Goal: Find specific page/section: Find specific page/section

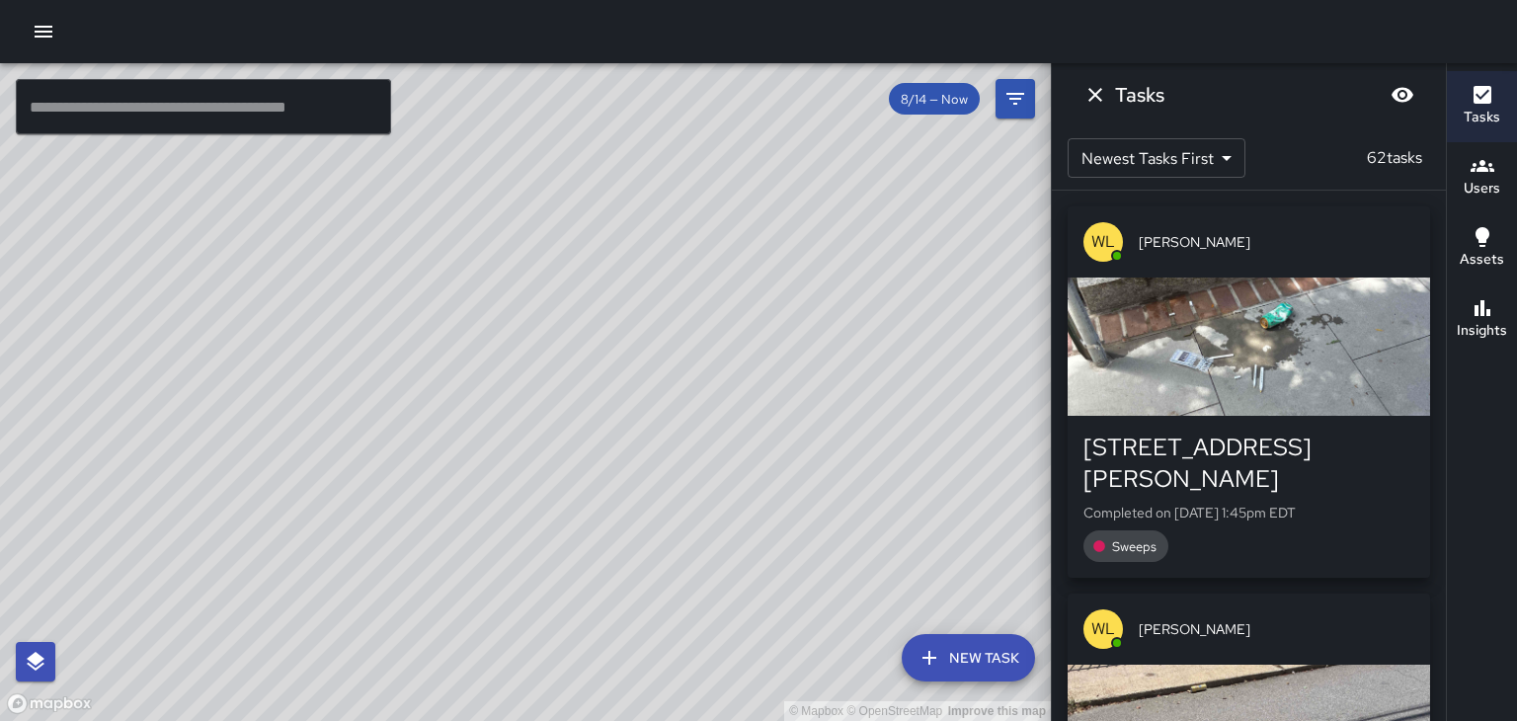
click at [1201, 253] on div "[PERSON_NAME]" at bounding box center [1249, 241] width 362 height 71
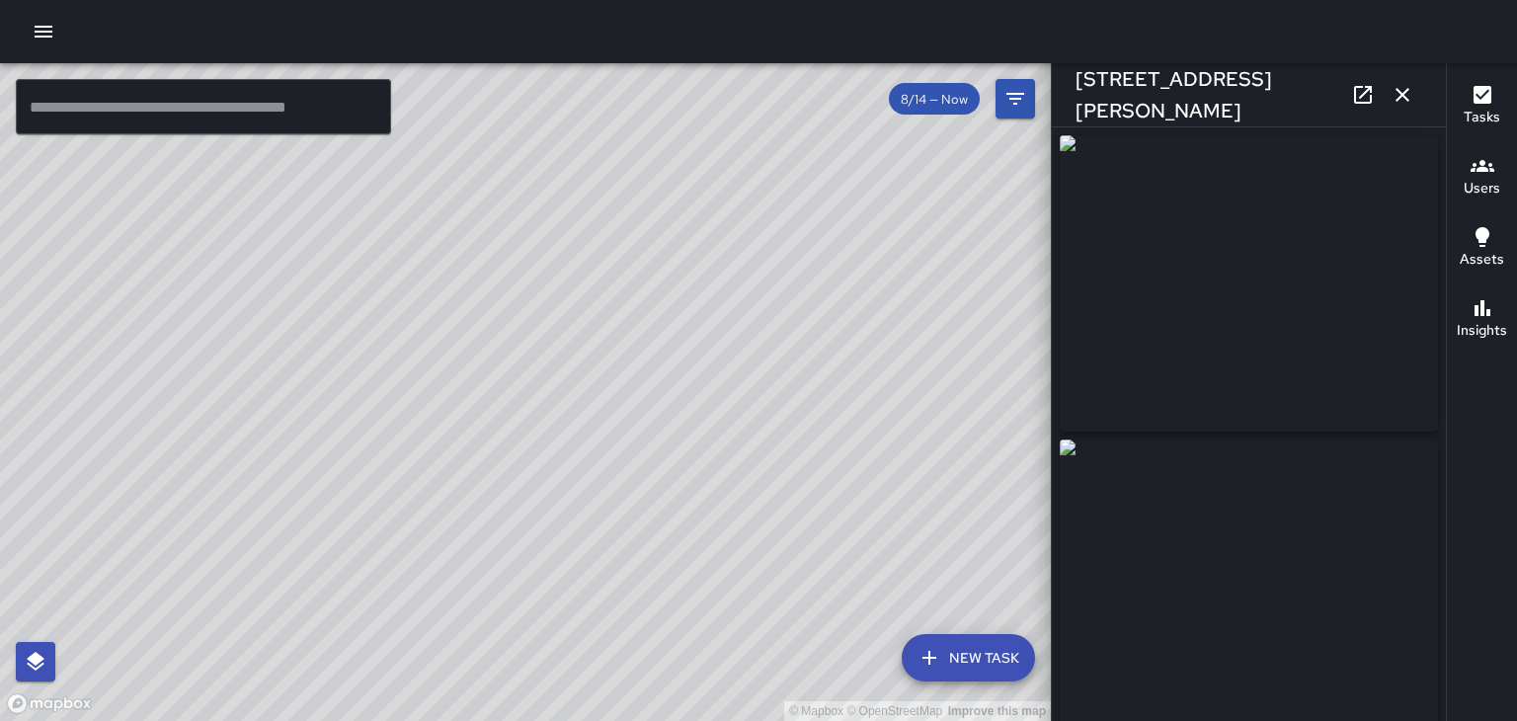
type input "**********"
click at [1406, 89] on icon "button" at bounding box center [1403, 95] width 24 height 24
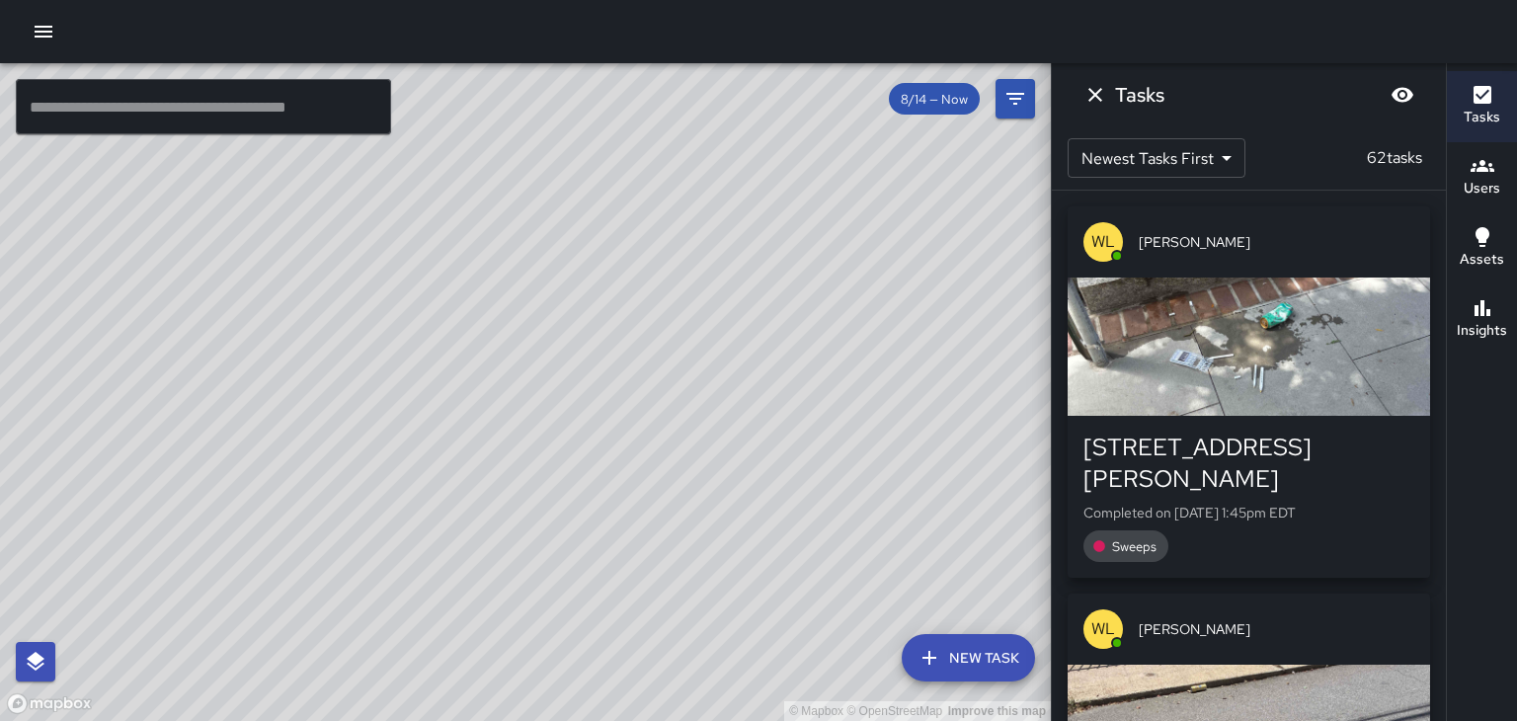
click at [1492, 170] on icon "button" at bounding box center [1483, 166] width 24 height 12
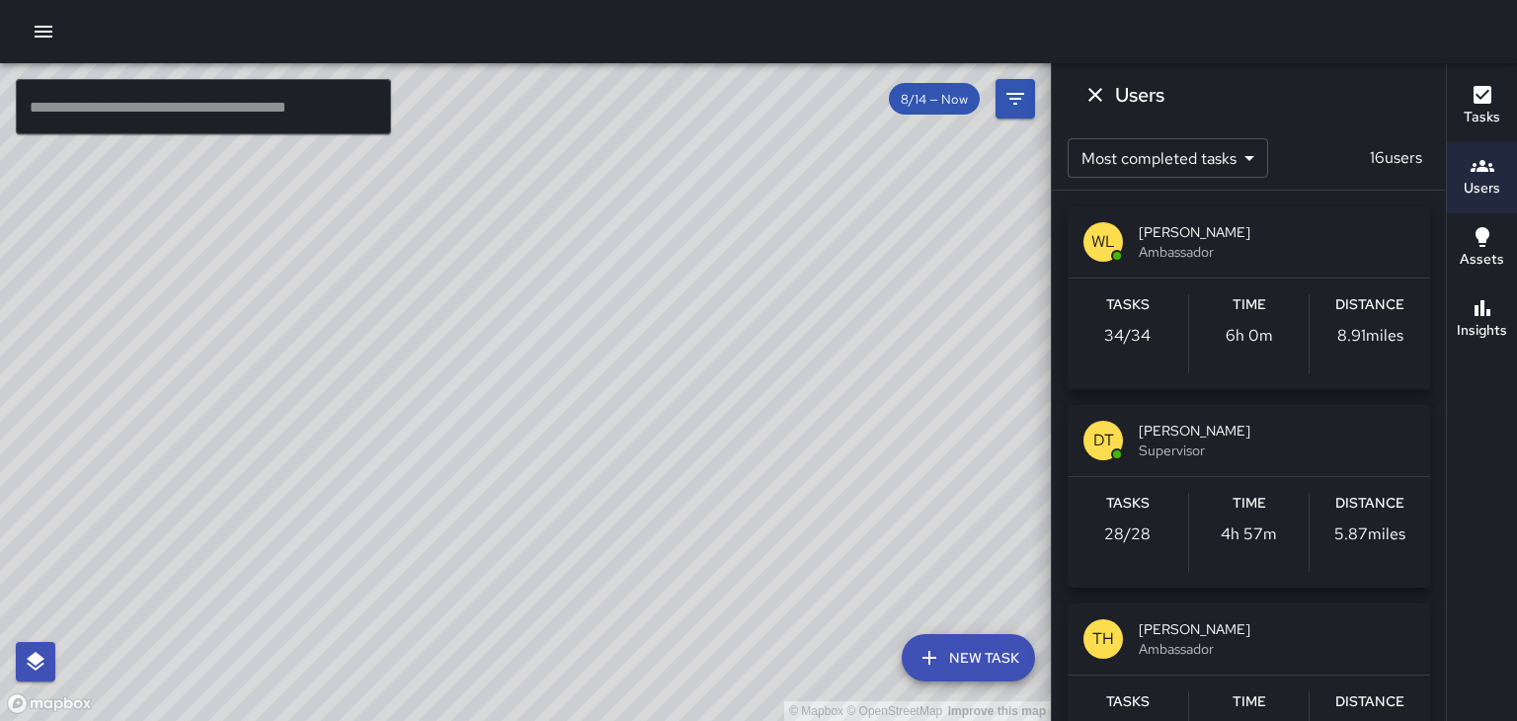
click at [1252, 257] on span "Ambassador" at bounding box center [1277, 252] width 276 height 20
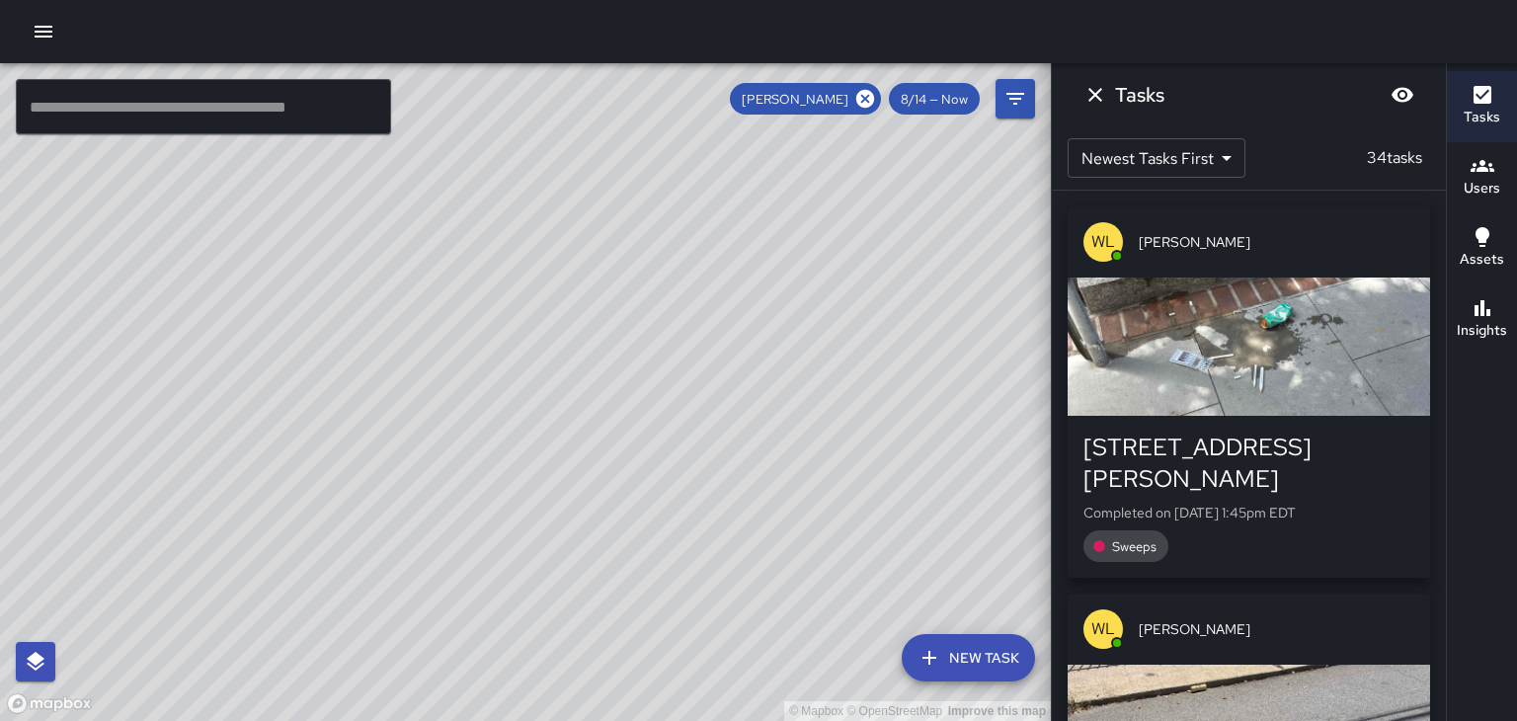
click at [431, 660] on div "© Mapbox © OpenStreetMap Improve this map" at bounding box center [525, 392] width 1051 height 658
click at [417, 680] on div "© Mapbox © OpenStreetMap Improve this map" at bounding box center [525, 392] width 1051 height 658
click at [854, 97] on icon at bounding box center [865, 99] width 22 height 22
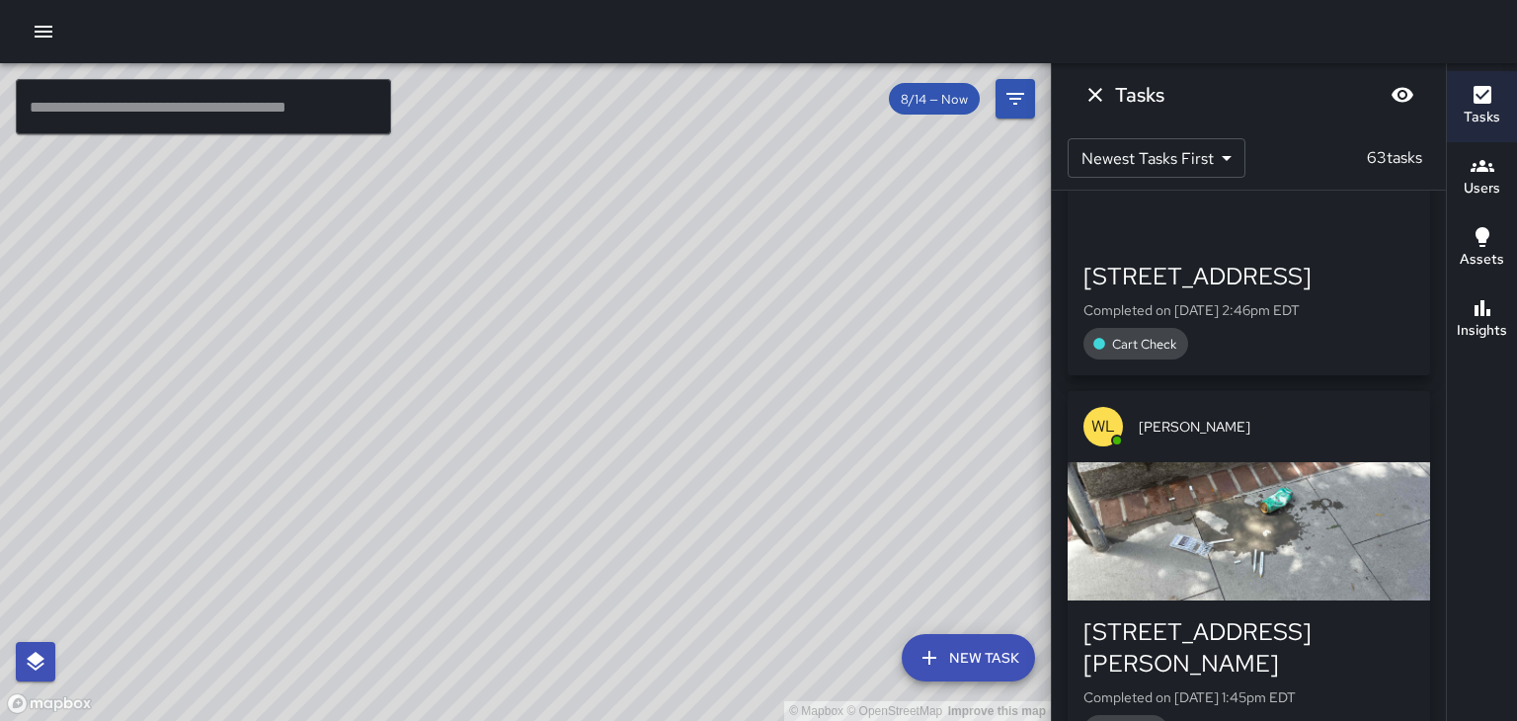
scroll to position [173, 0]
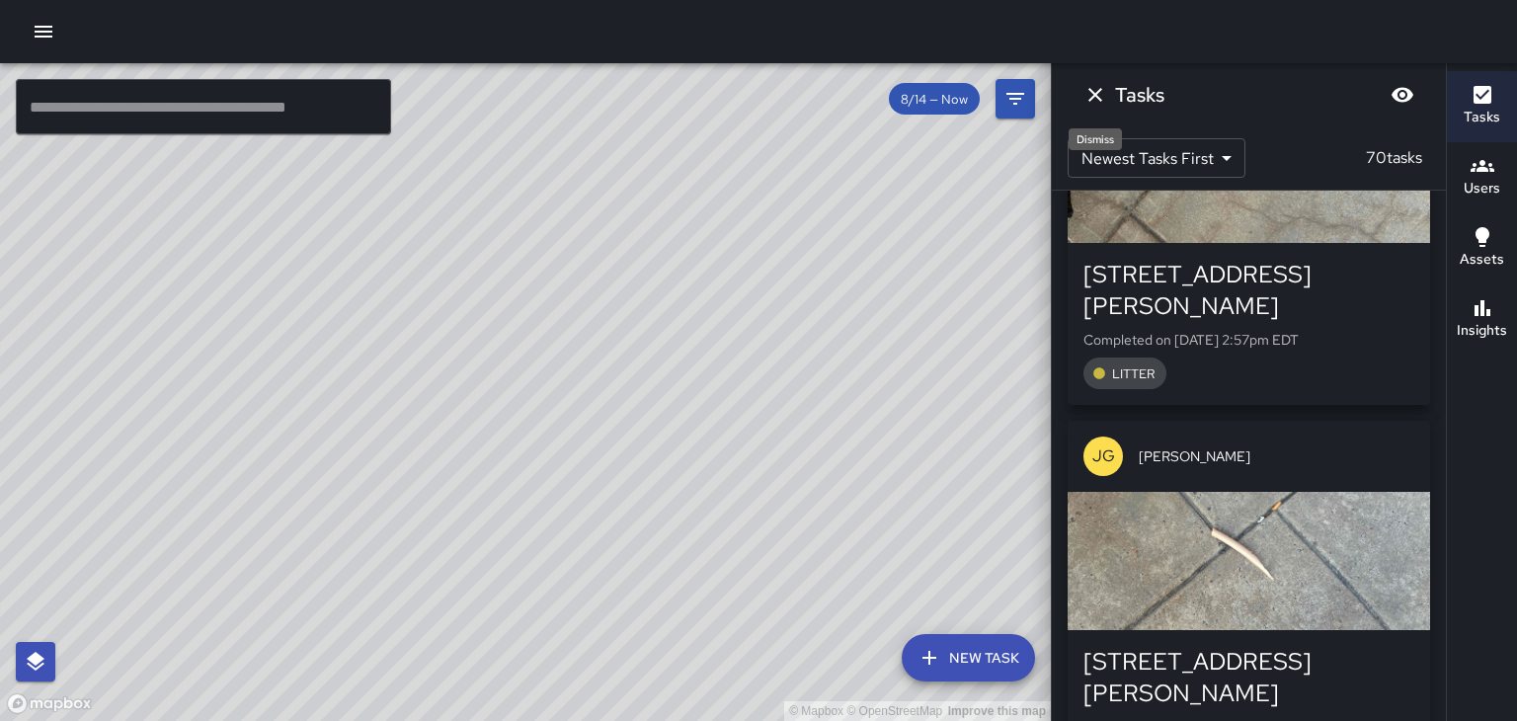
click at [1091, 101] on icon "Dismiss" at bounding box center [1095, 95] width 24 height 24
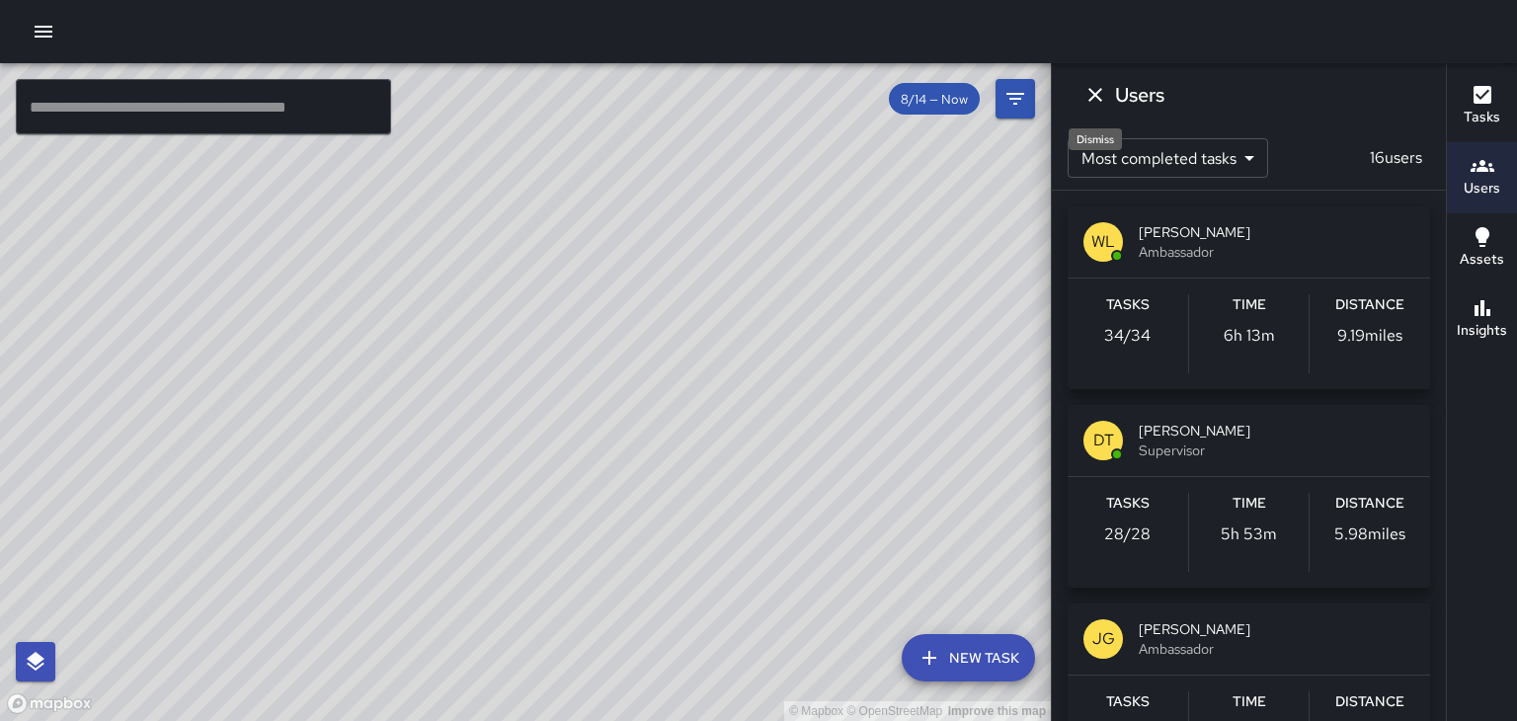
click at [1091, 101] on icon "Dismiss" at bounding box center [1095, 95] width 24 height 24
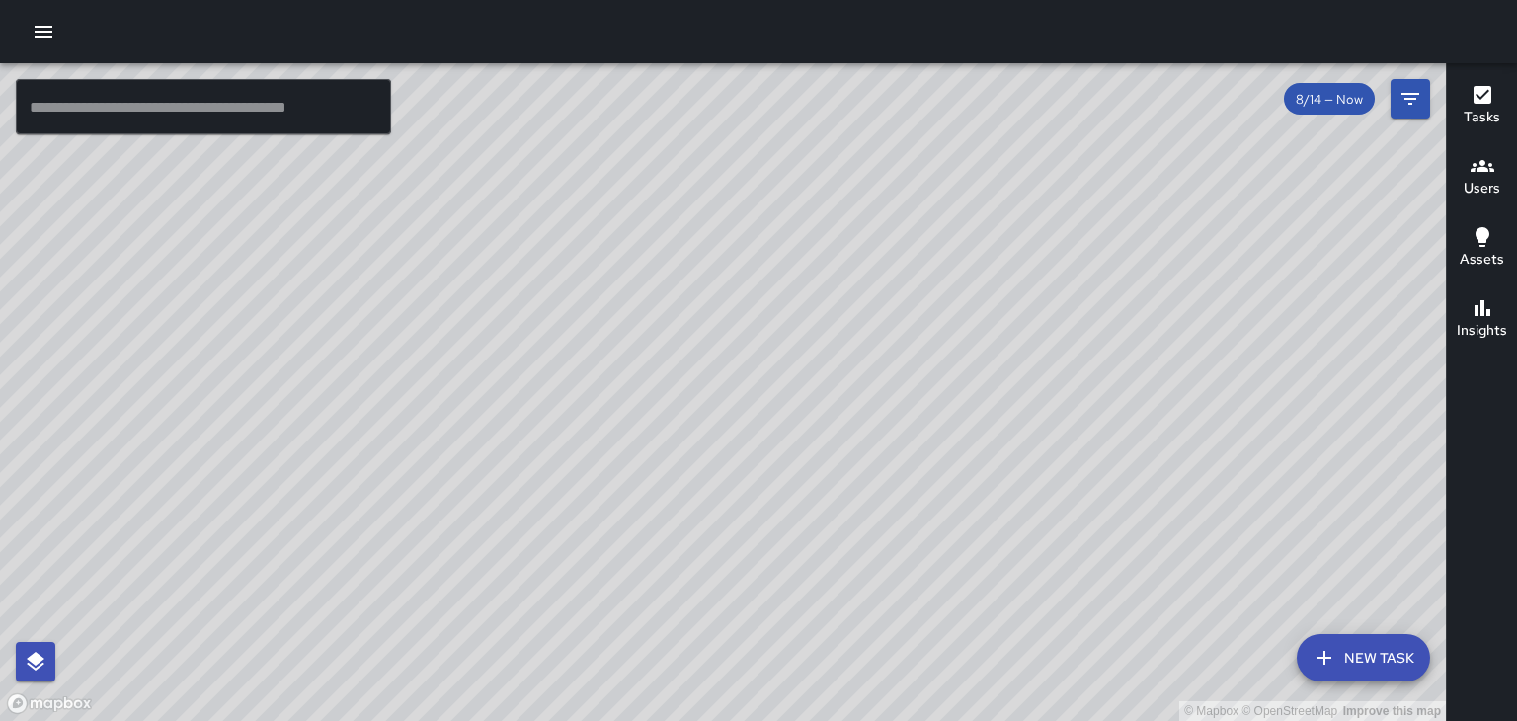
click at [295, 580] on div "© Mapbox © OpenStreetMap Improve this map" at bounding box center [723, 392] width 1446 height 658
click at [517, 457] on div "© Mapbox © OpenStreetMap Improve this map" at bounding box center [723, 392] width 1446 height 658
click at [499, 454] on div "© Mapbox © OpenStreetMap Improve this map" at bounding box center [723, 392] width 1446 height 658
click at [991, 391] on div "© Mapbox © OpenStreetMap Improve this map" at bounding box center [723, 392] width 1446 height 658
click at [999, 392] on div "© Mapbox © OpenStreetMap Improve this map" at bounding box center [723, 392] width 1446 height 658
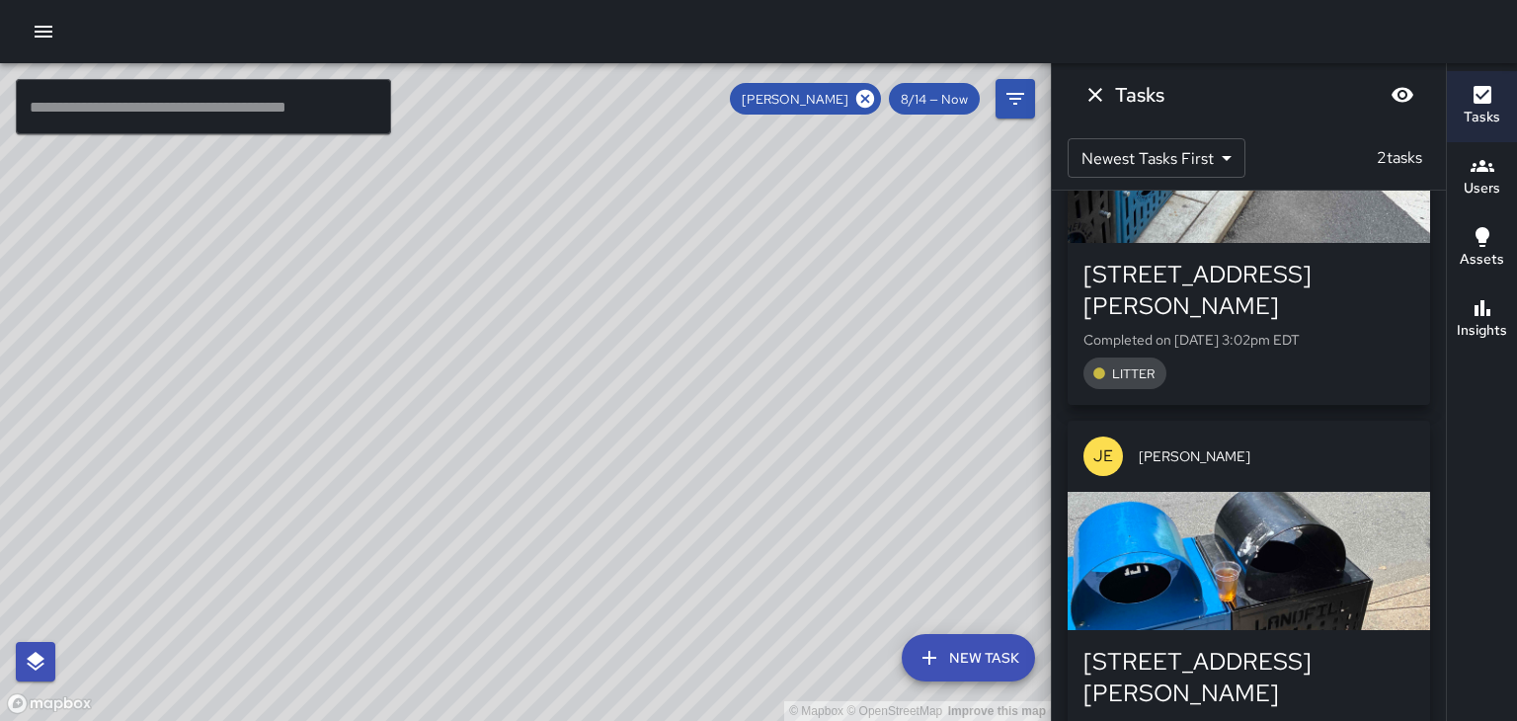
click at [1089, 97] on icon "Dismiss" at bounding box center [1095, 95] width 24 height 24
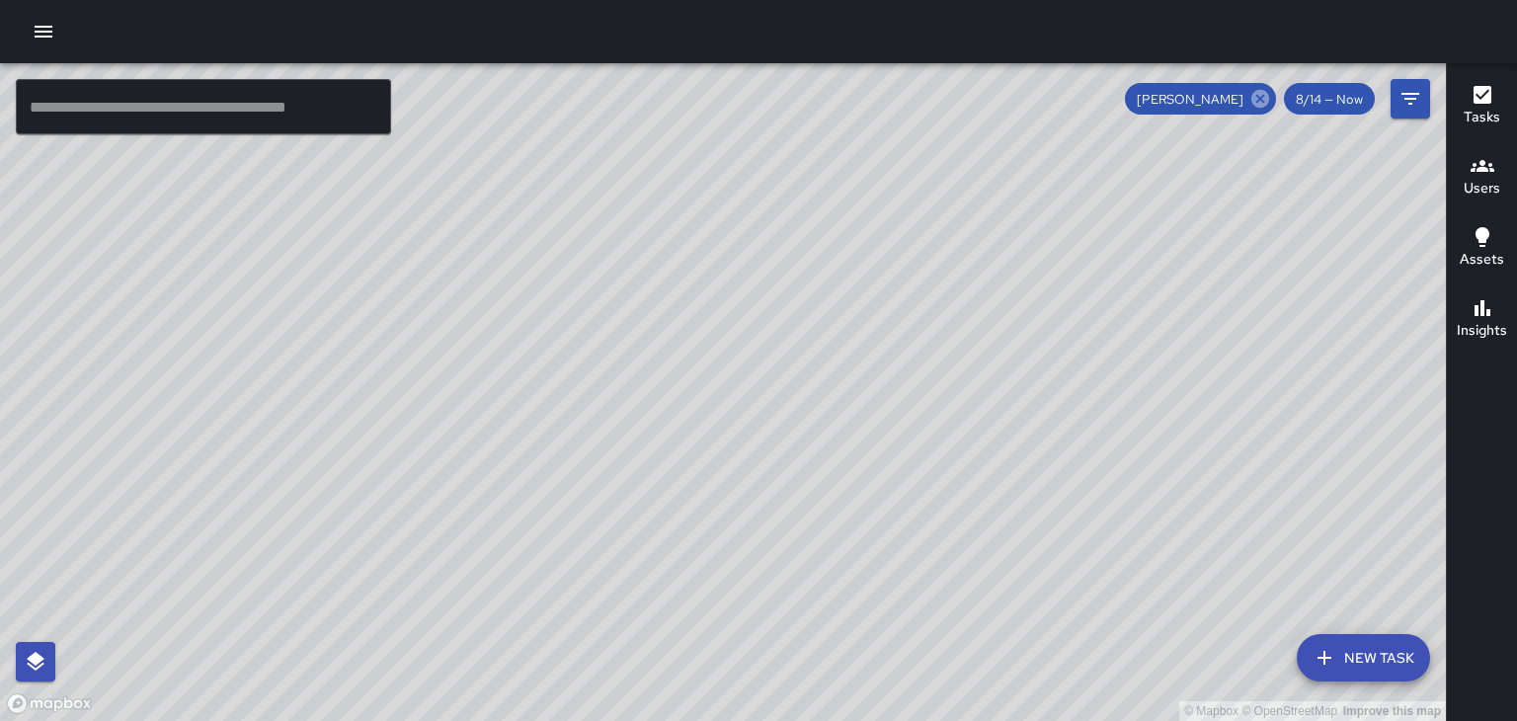
click at [1265, 102] on icon at bounding box center [1260, 99] width 22 height 22
click at [1485, 194] on h6 "Users" at bounding box center [1482, 189] width 37 height 22
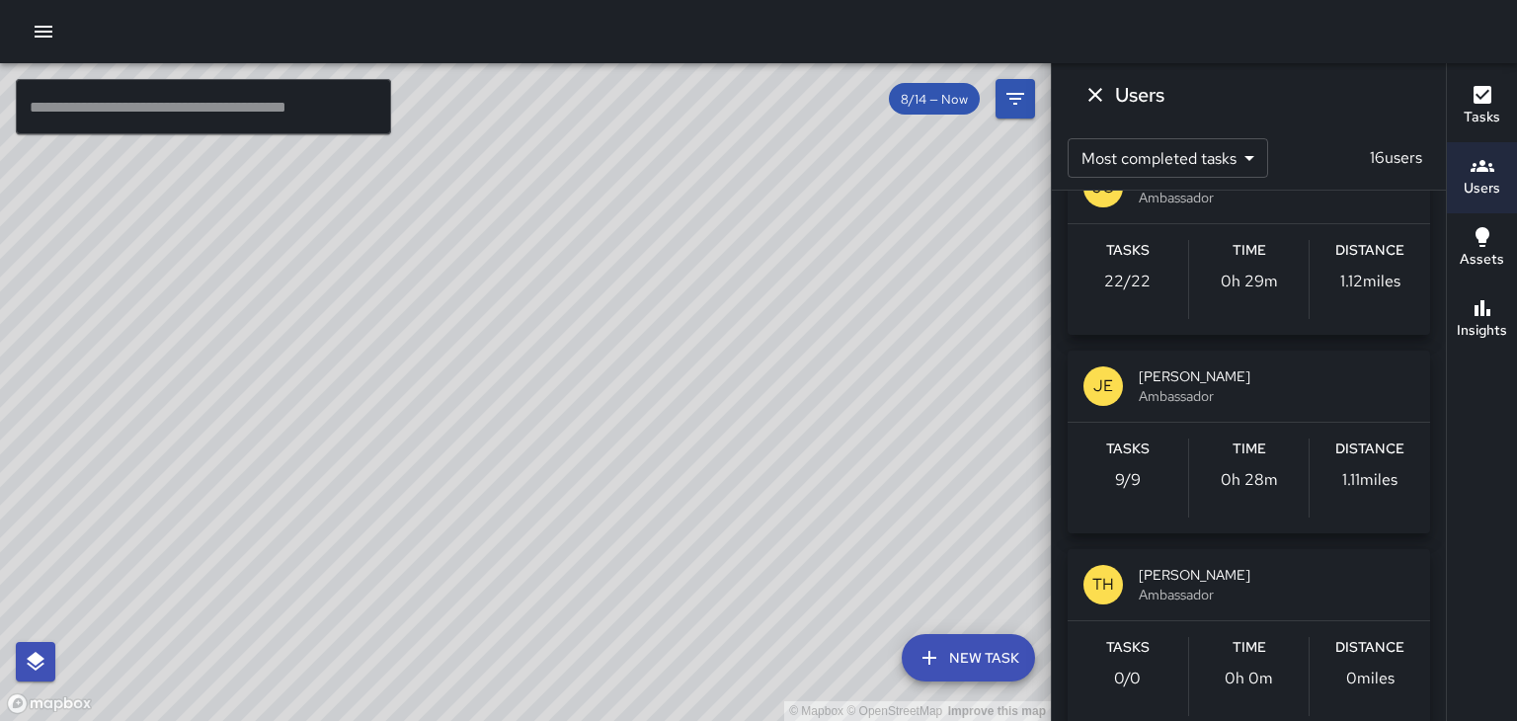
scroll to position [438, 0]
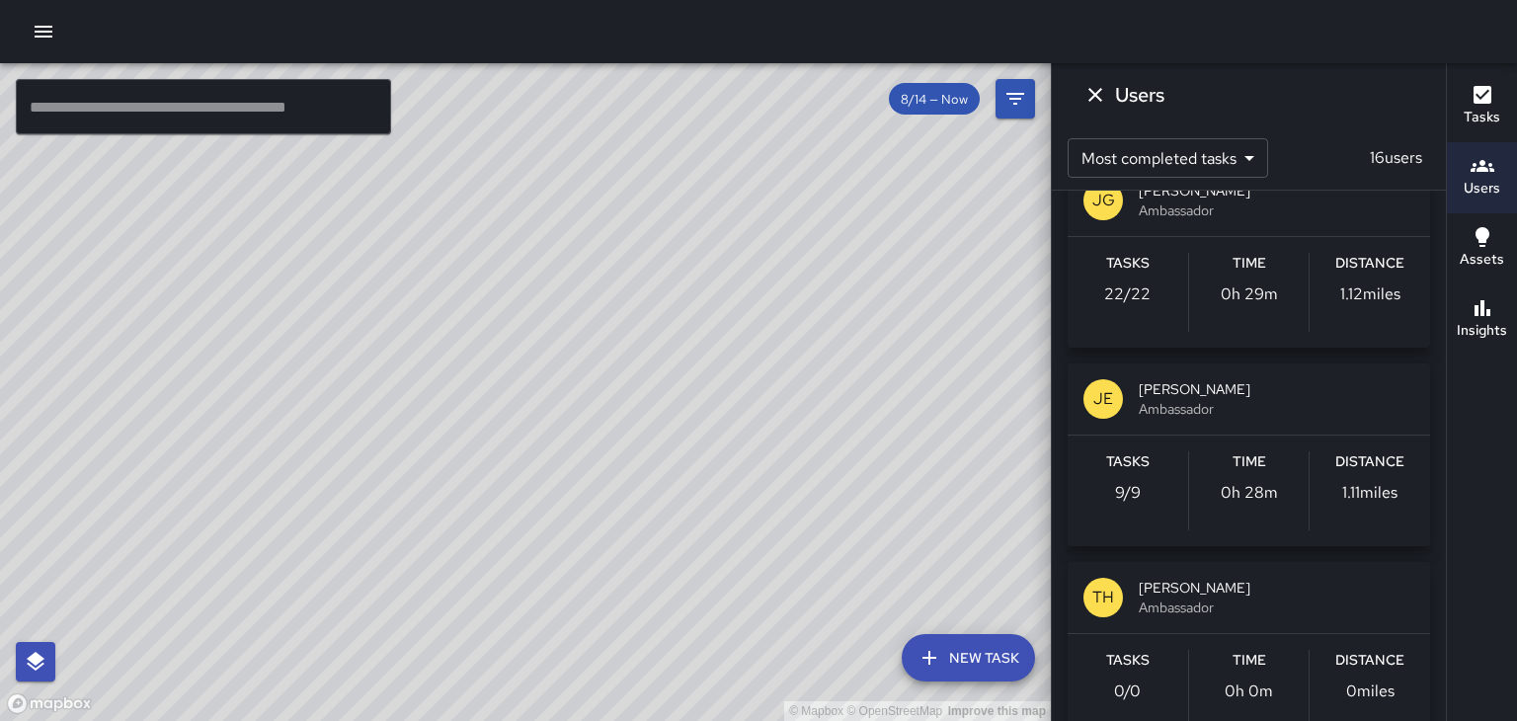
click at [1371, 390] on span "[PERSON_NAME]" at bounding box center [1277, 389] width 276 height 20
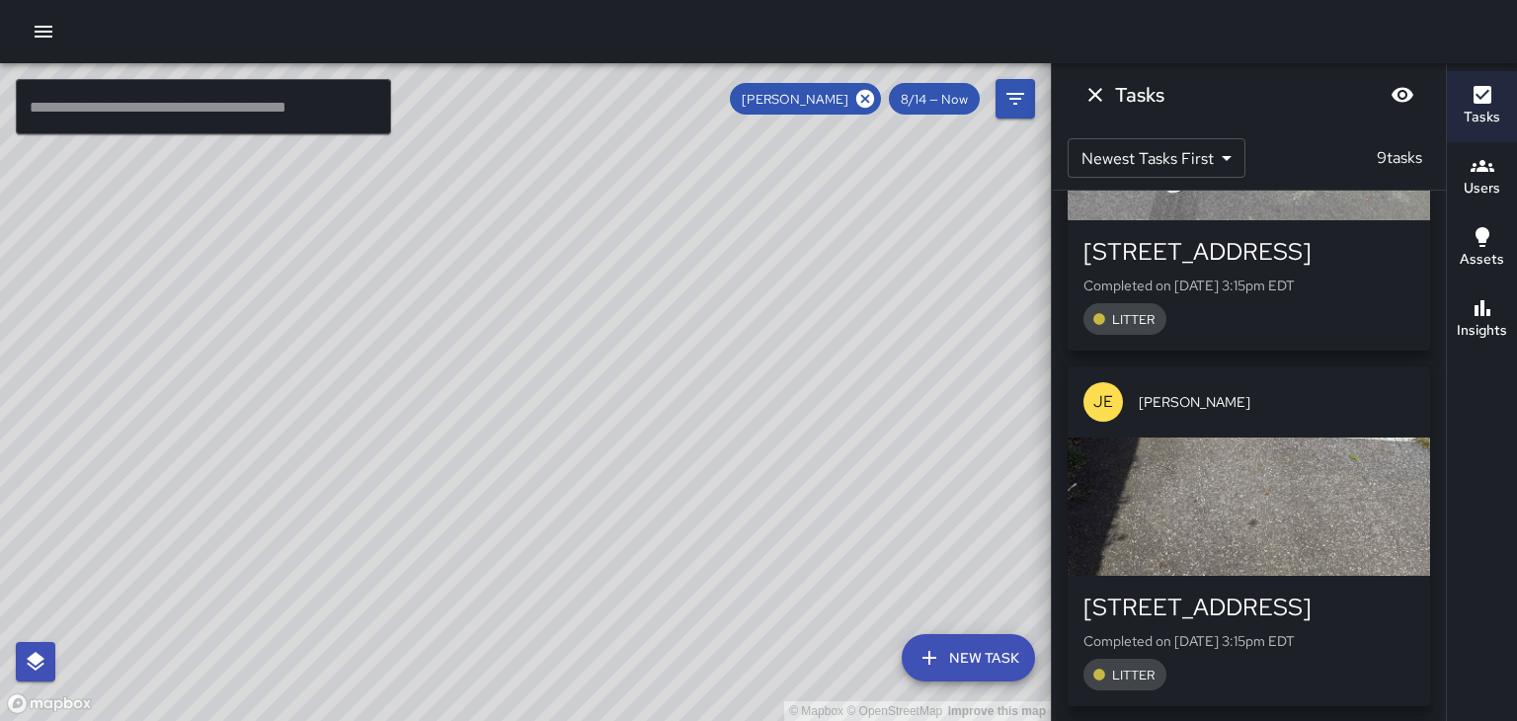
scroll to position [553, 0]
click at [1339, 508] on div "button" at bounding box center [1249, 505] width 362 height 138
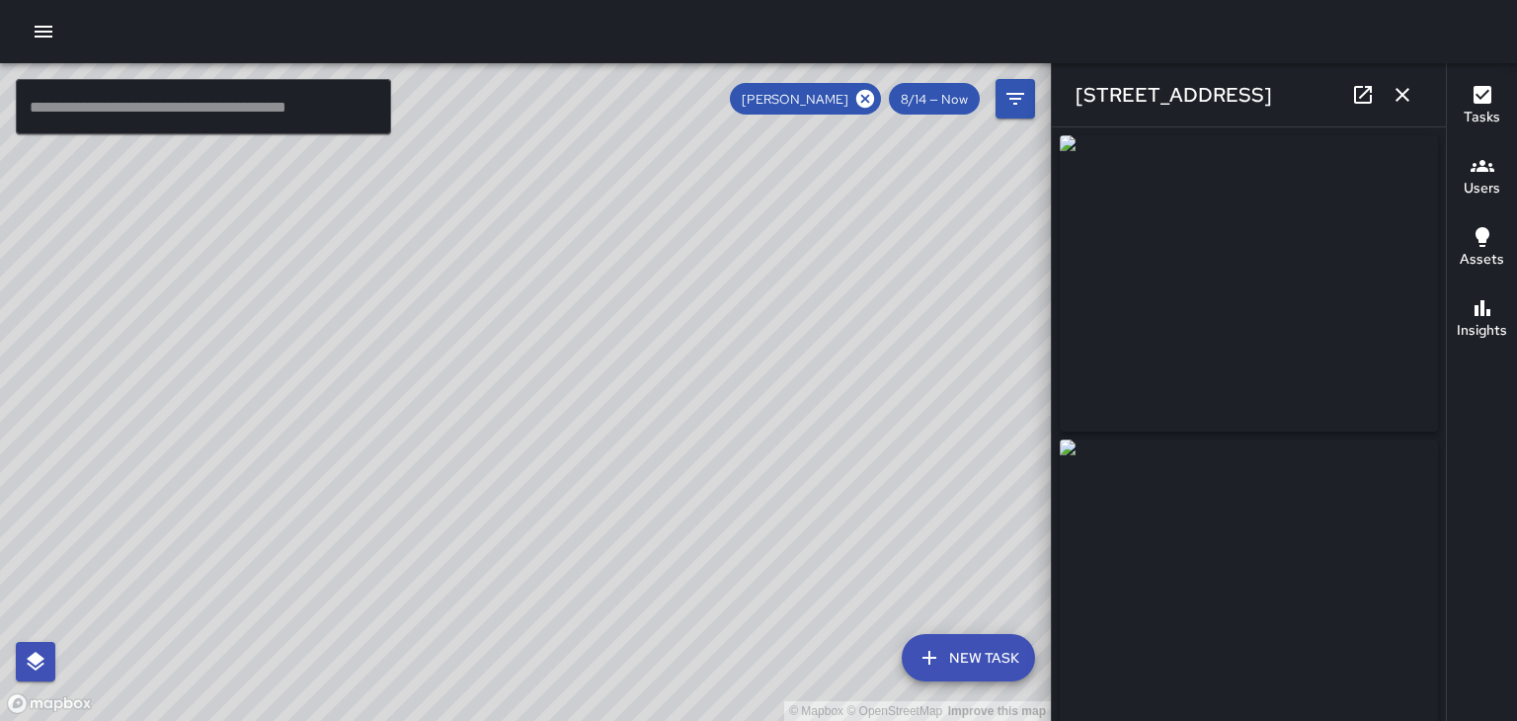
type input "**********"
click at [1410, 114] on div "[STREET_ADDRESS]" at bounding box center [1249, 94] width 394 height 63
click at [1402, 95] on icon "button" at bounding box center [1402, 95] width 14 height 14
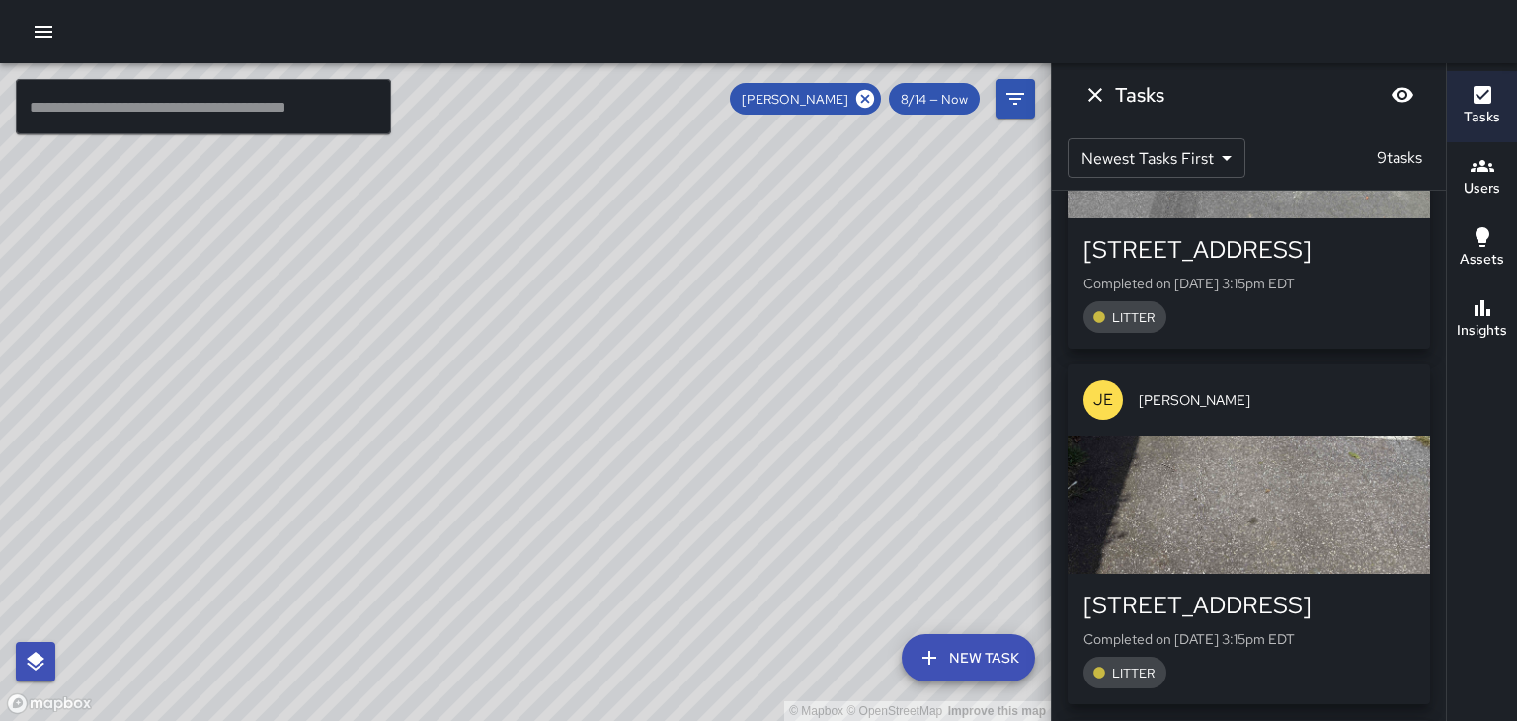
click at [1135, 558] on div "button" at bounding box center [1249, 505] width 362 height 138
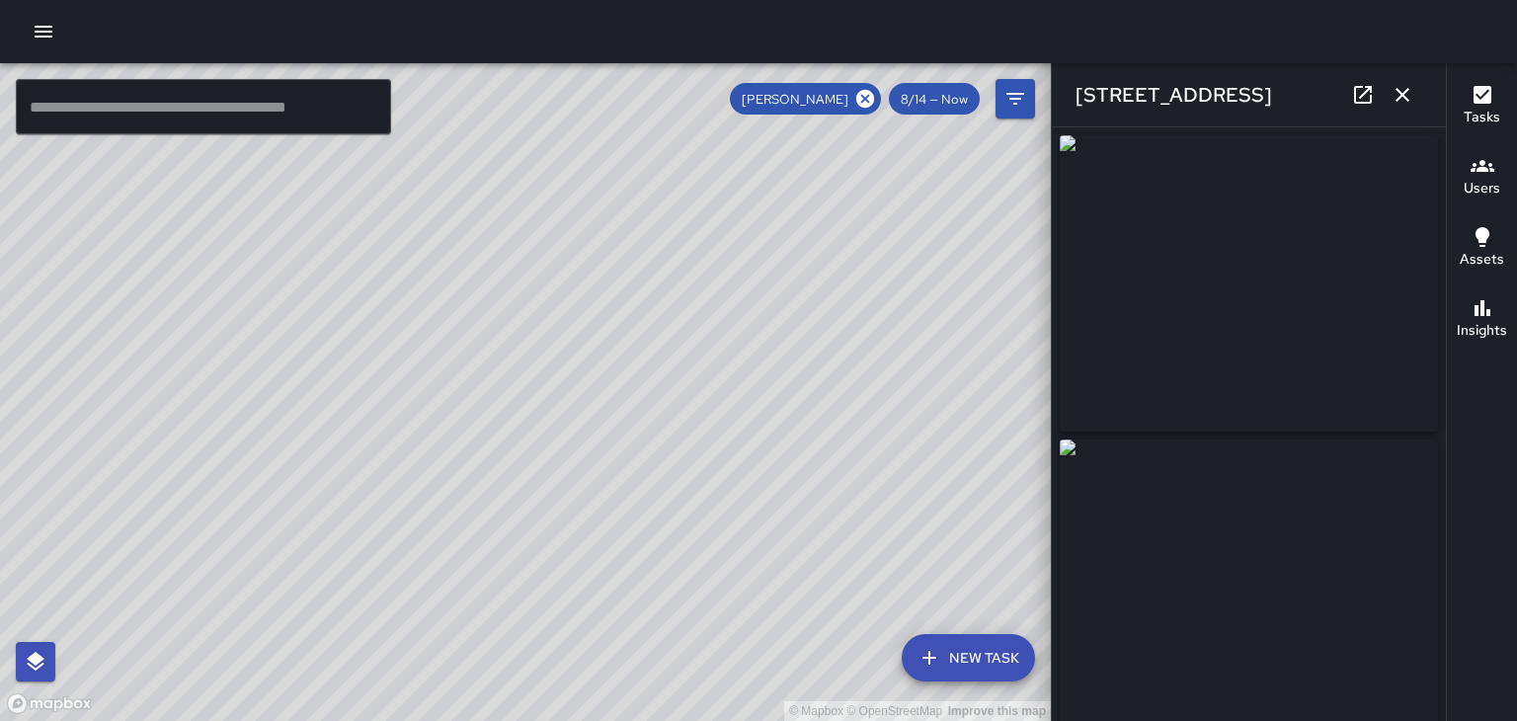
type input "**********"
click at [867, 111] on div "[PERSON_NAME]" at bounding box center [805, 99] width 151 height 32
click at [871, 100] on icon at bounding box center [865, 99] width 18 height 18
click at [1492, 186] on h6 "Users" at bounding box center [1482, 189] width 37 height 22
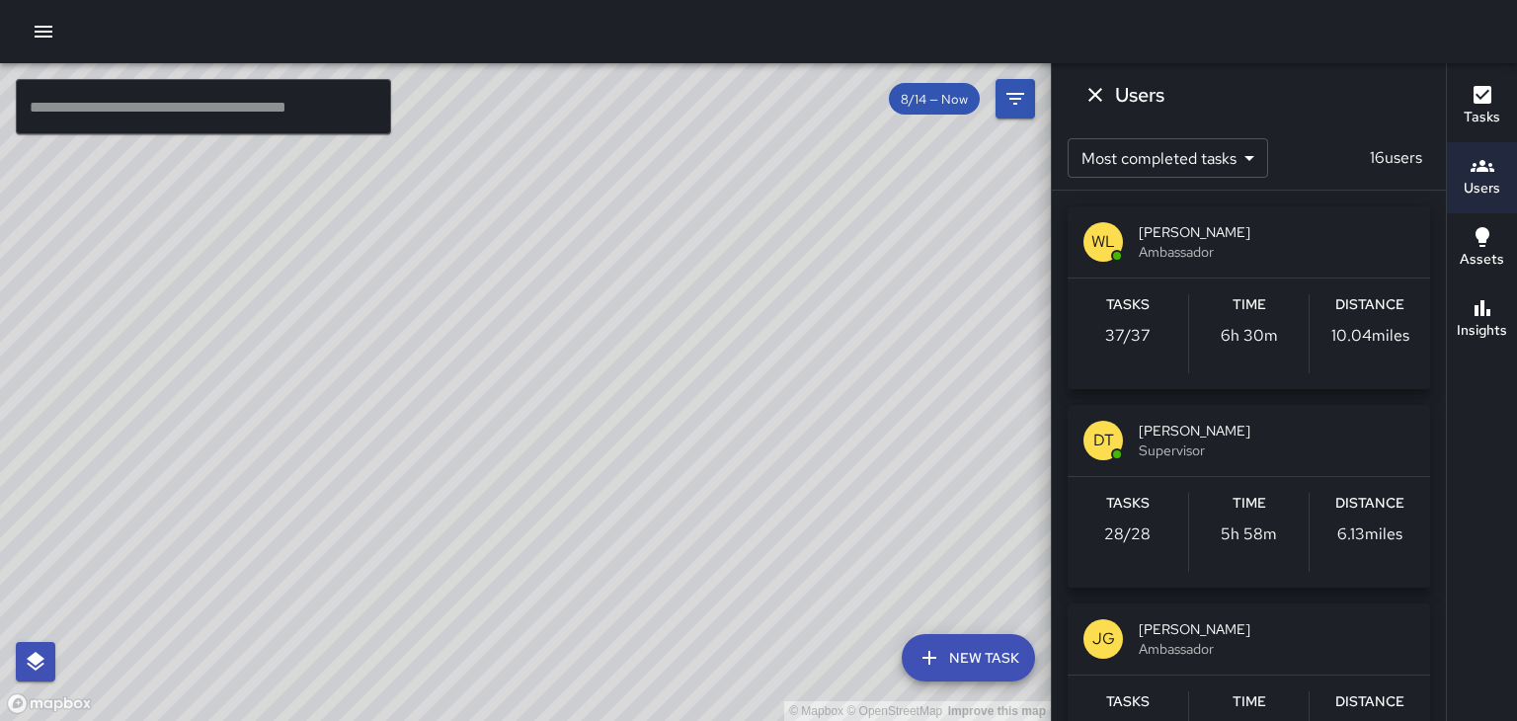
click at [1308, 236] on span "[PERSON_NAME]" at bounding box center [1277, 232] width 276 height 20
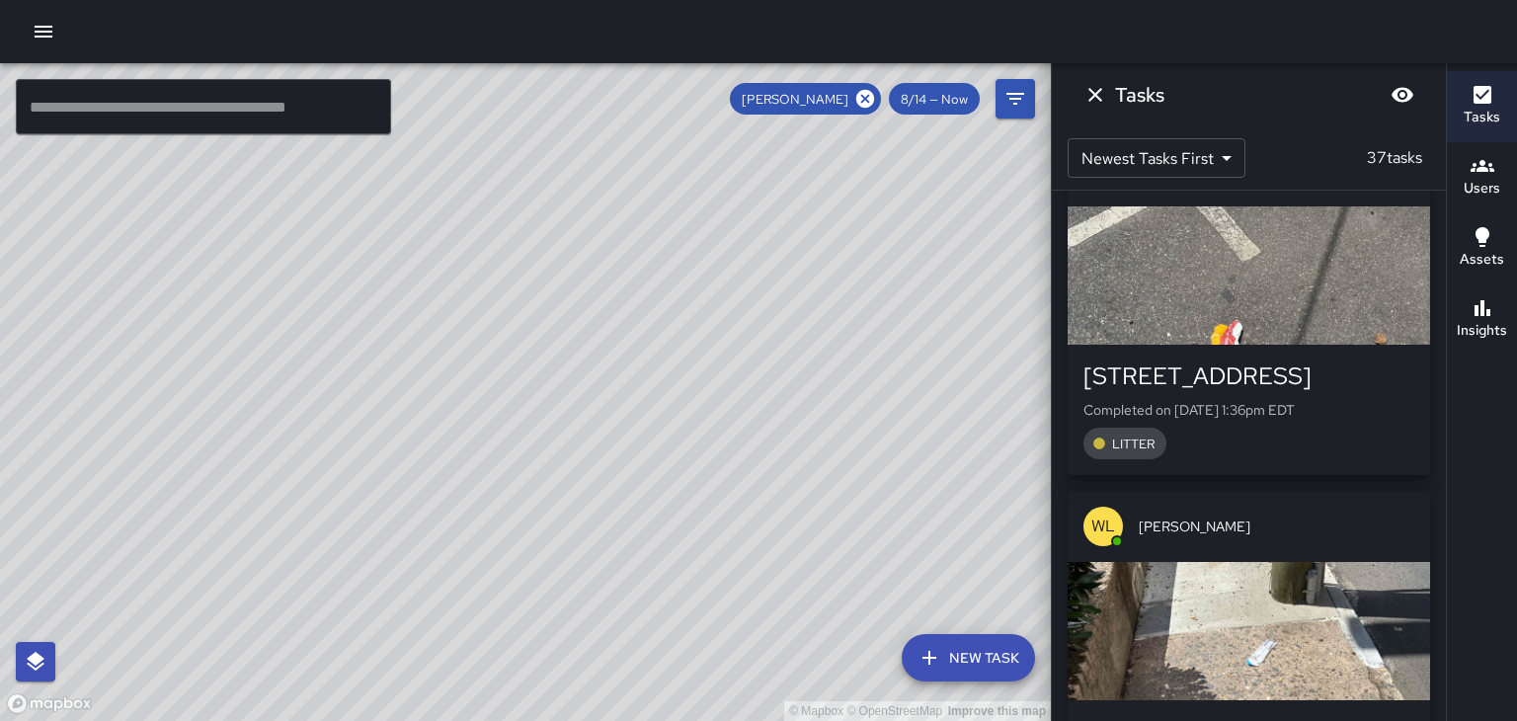
click at [579, 365] on div "© Mapbox © OpenStreetMap Improve this map" at bounding box center [525, 392] width 1051 height 658
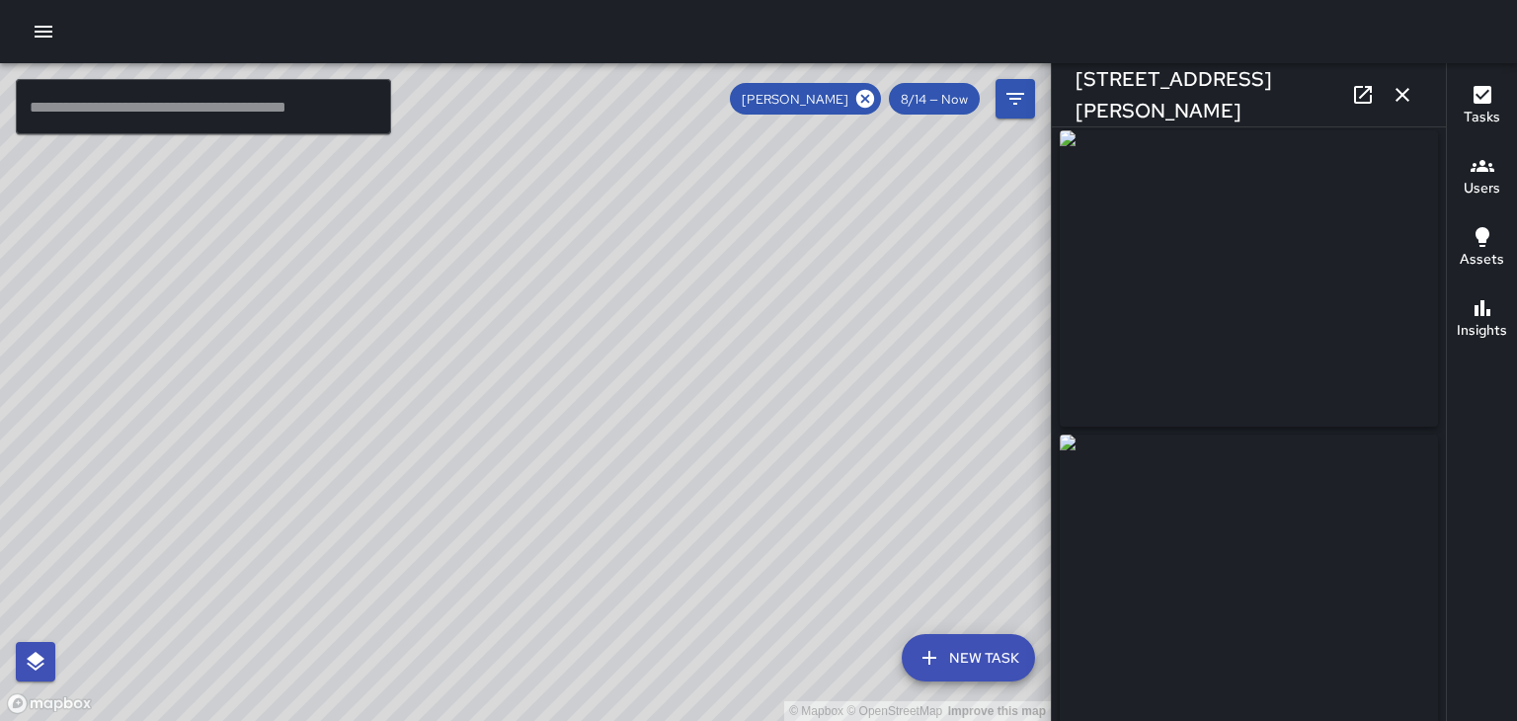
scroll to position [1, 0]
click at [1318, 274] on img at bounding box center [1249, 282] width 378 height 296
click at [1361, 378] on img at bounding box center [1249, 282] width 378 height 296
click at [1365, 364] on img at bounding box center [1249, 282] width 378 height 296
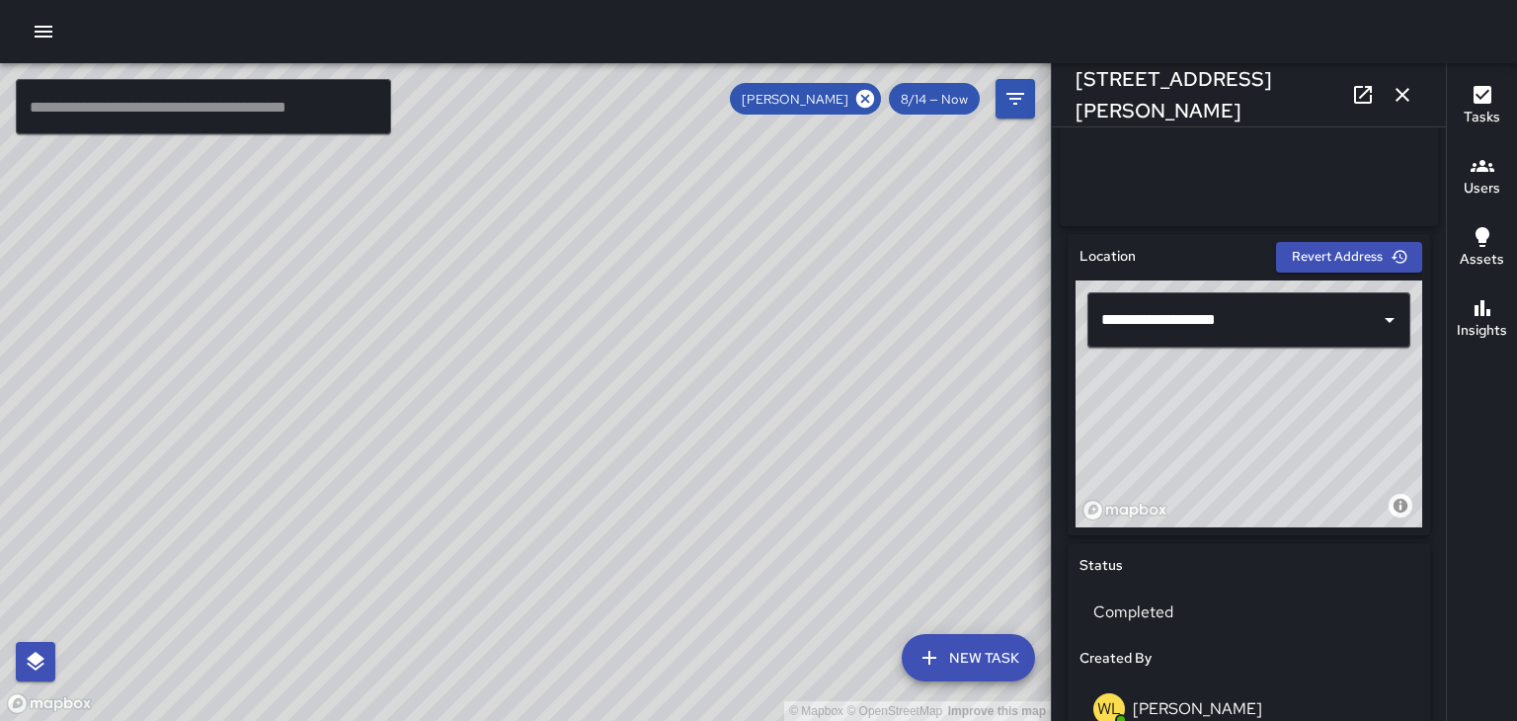
scroll to position [513, 0]
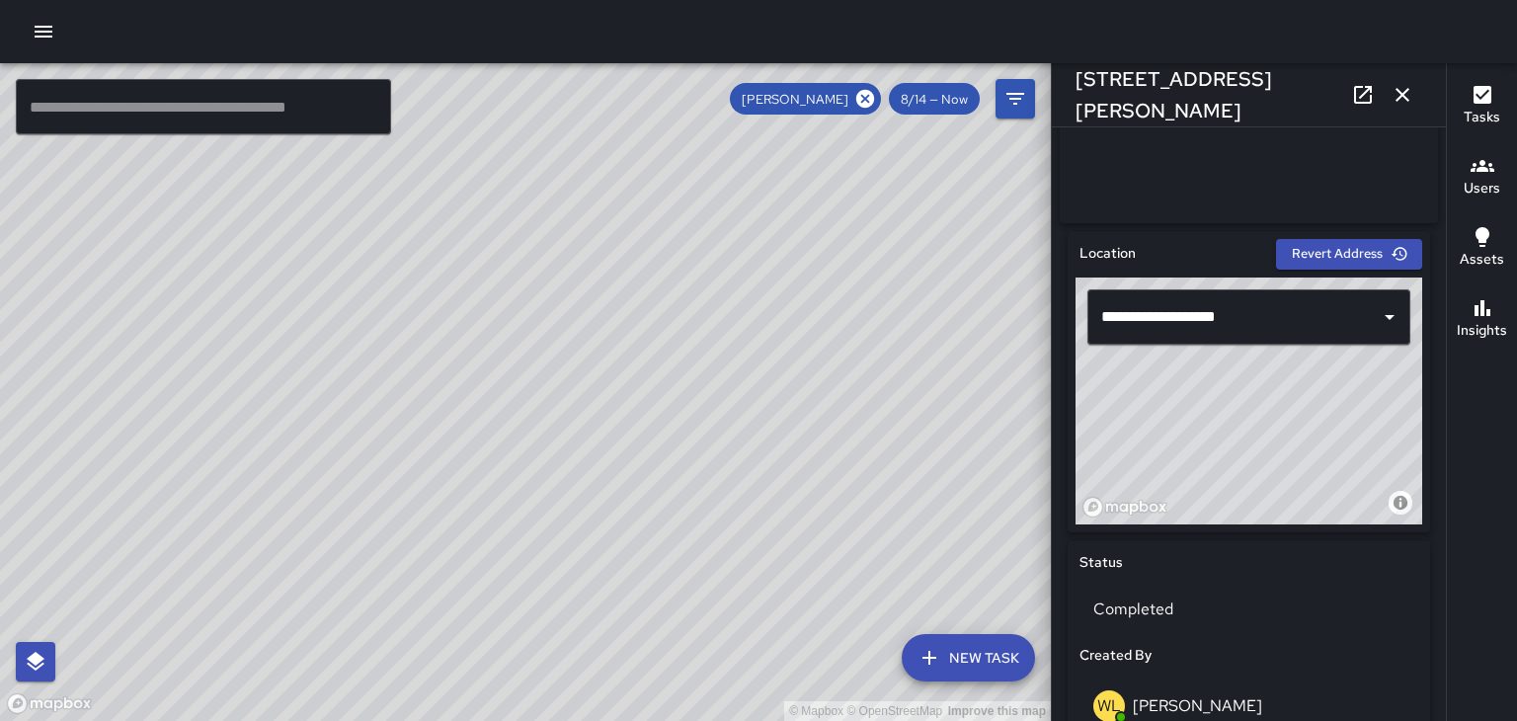
click at [897, 544] on div "© Mapbox © OpenStreetMap Improve this map" at bounding box center [525, 392] width 1051 height 658
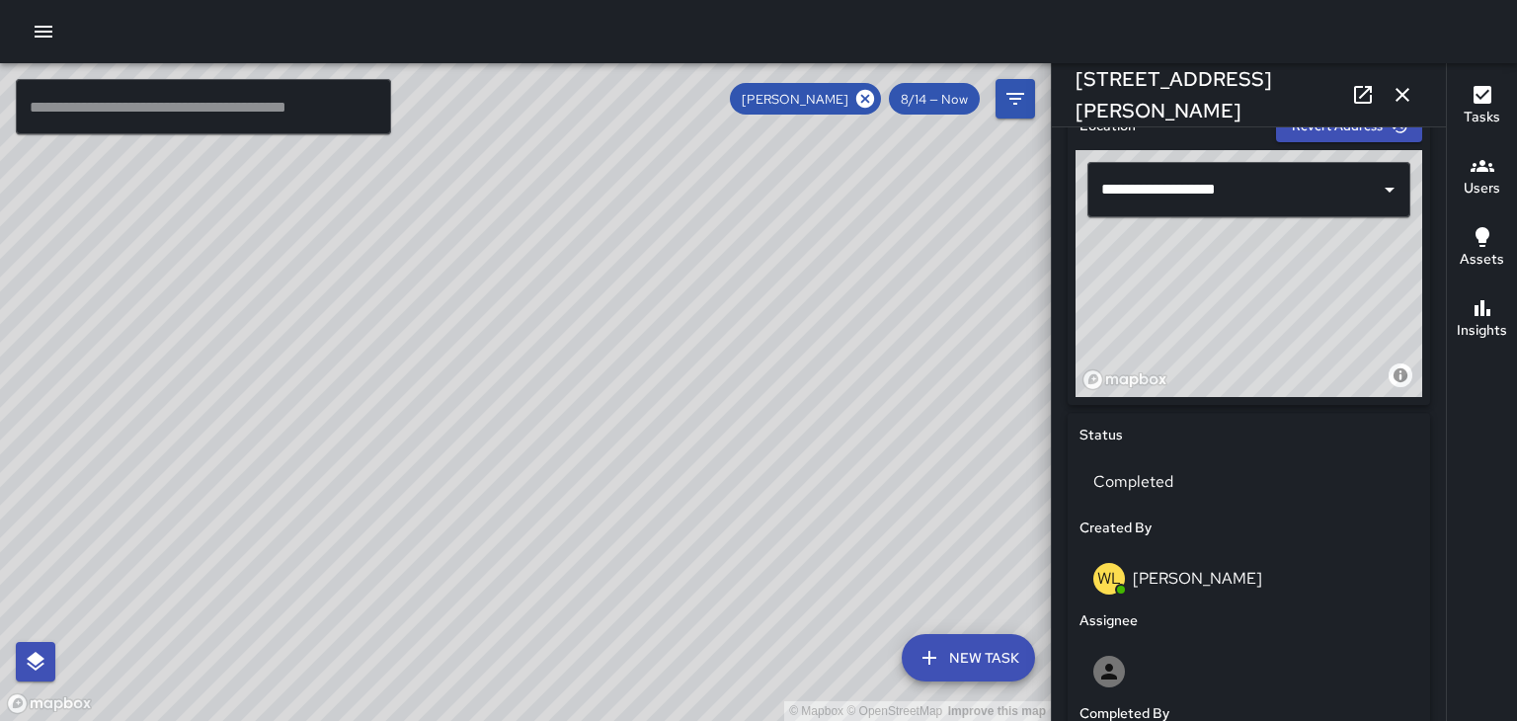
scroll to position [667, 0]
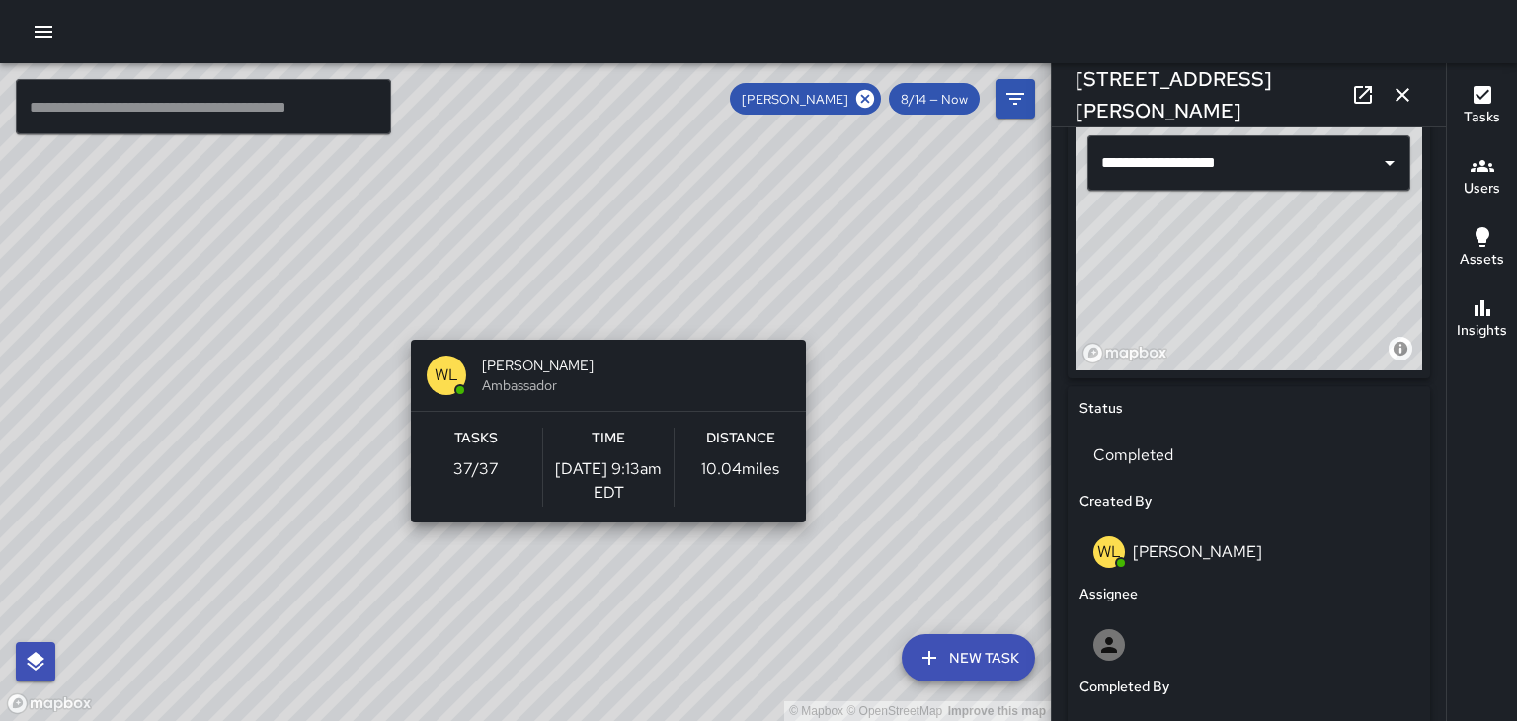
click at [715, 593] on div "© Mapbox © OpenStreetMap Improve this map [PERSON_NAME] Ambassador Tasks 37 / 3…" at bounding box center [525, 392] width 1051 height 658
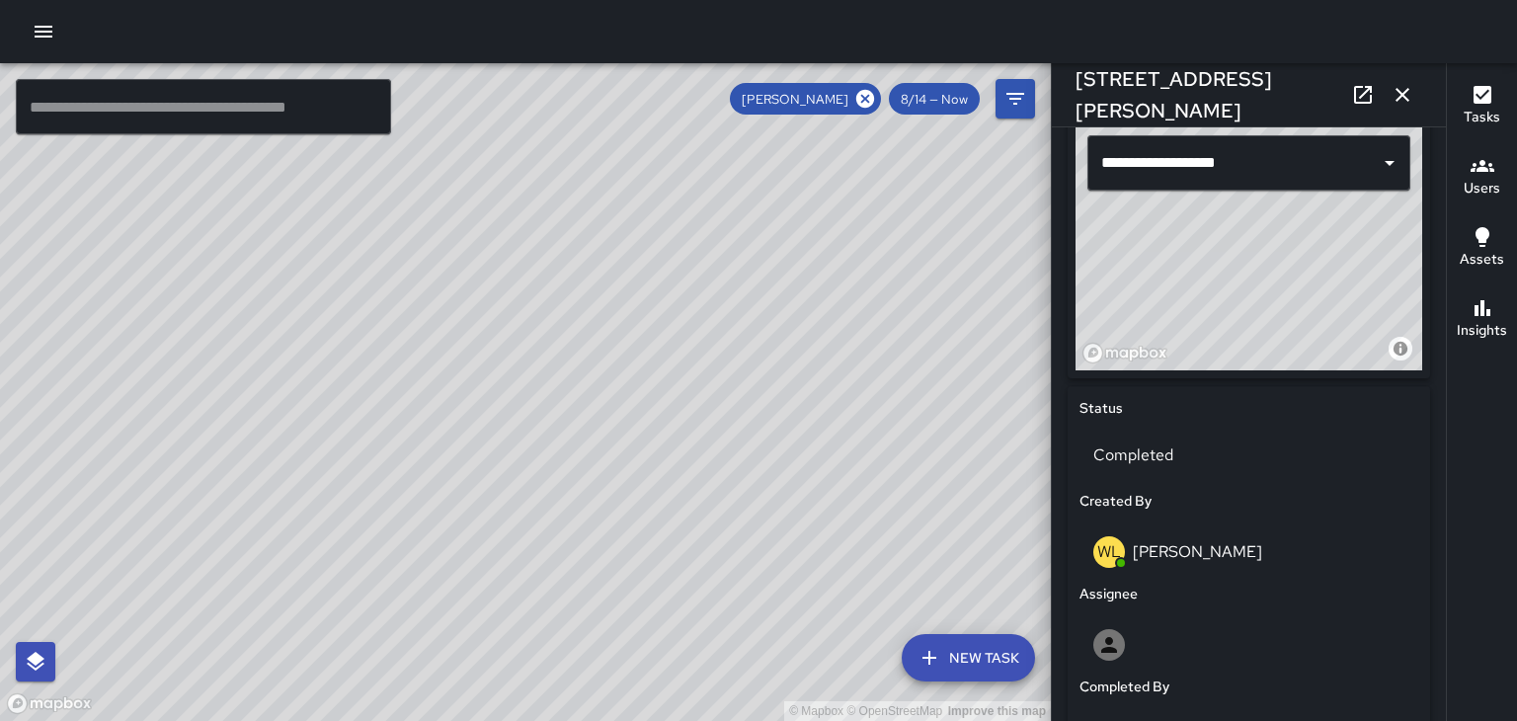
click at [685, 256] on div "© Mapbox © OpenStreetMap Improve this map" at bounding box center [525, 392] width 1051 height 658
click at [1406, 91] on icon "button" at bounding box center [1403, 95] width 24 height 24
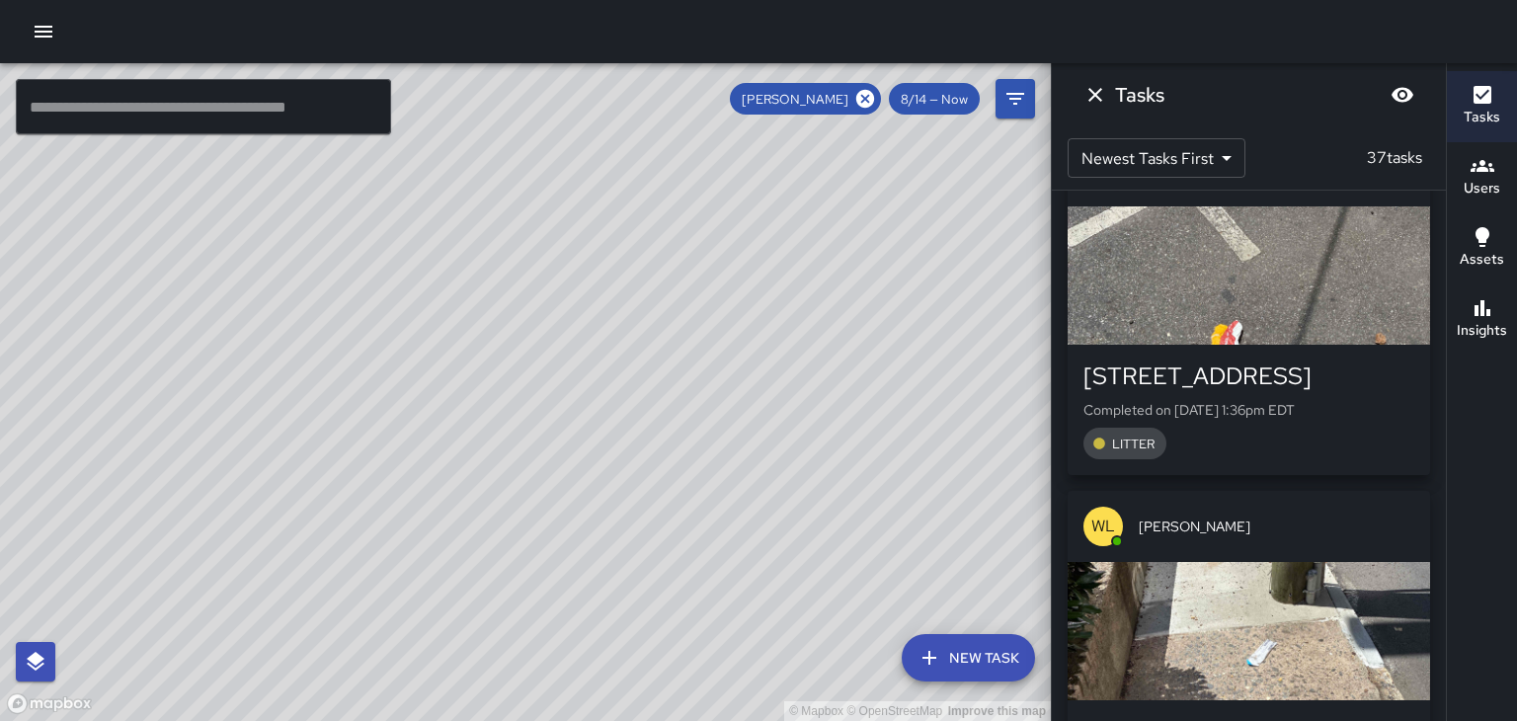
click at [1096, 101] on icon "Dismiss" at bounding box center [1095, 95] width 24 height 24
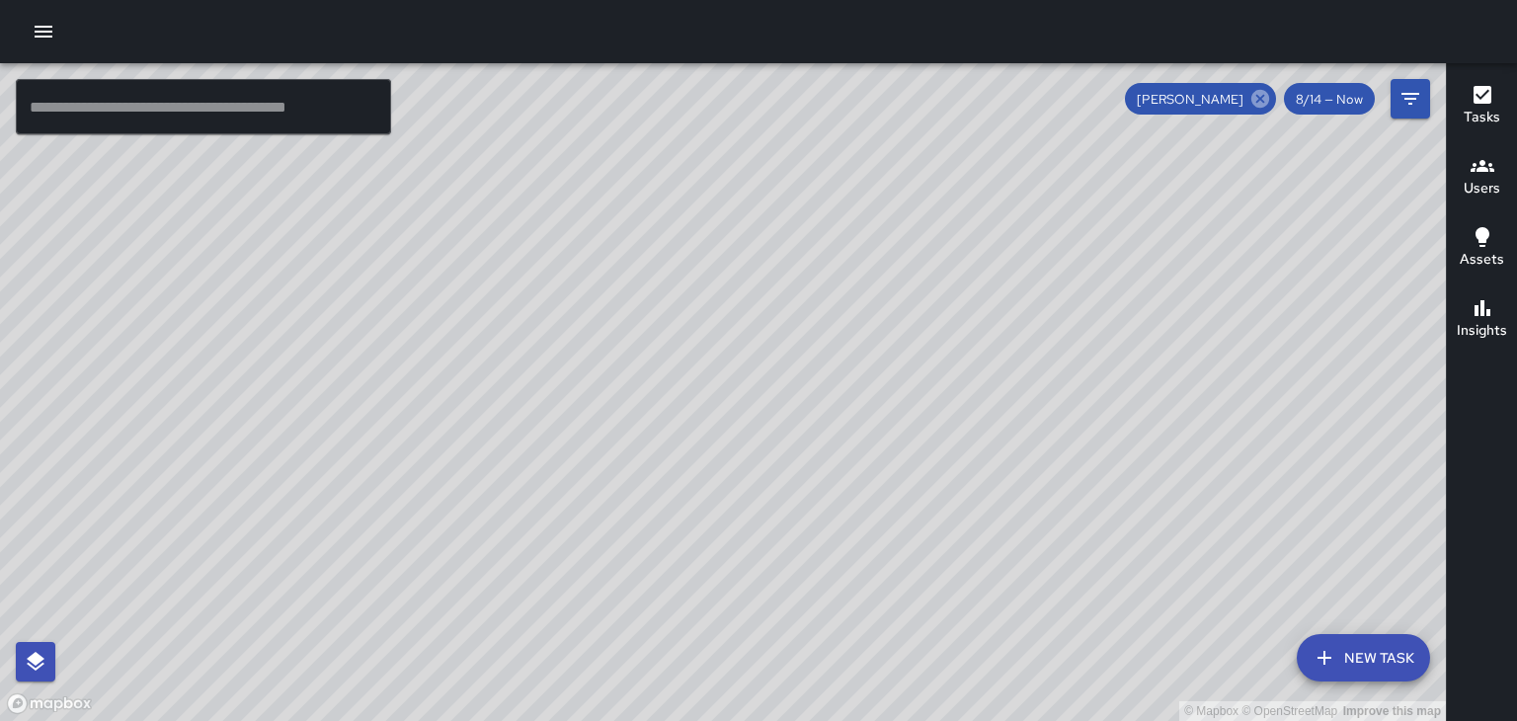
click at [1258, 103] on icon at bounding box center [1260, 99] width 22 height 22
click at [1481, 183] on h6 "Users" at bounding box center [1482, 189] width 37 height 22
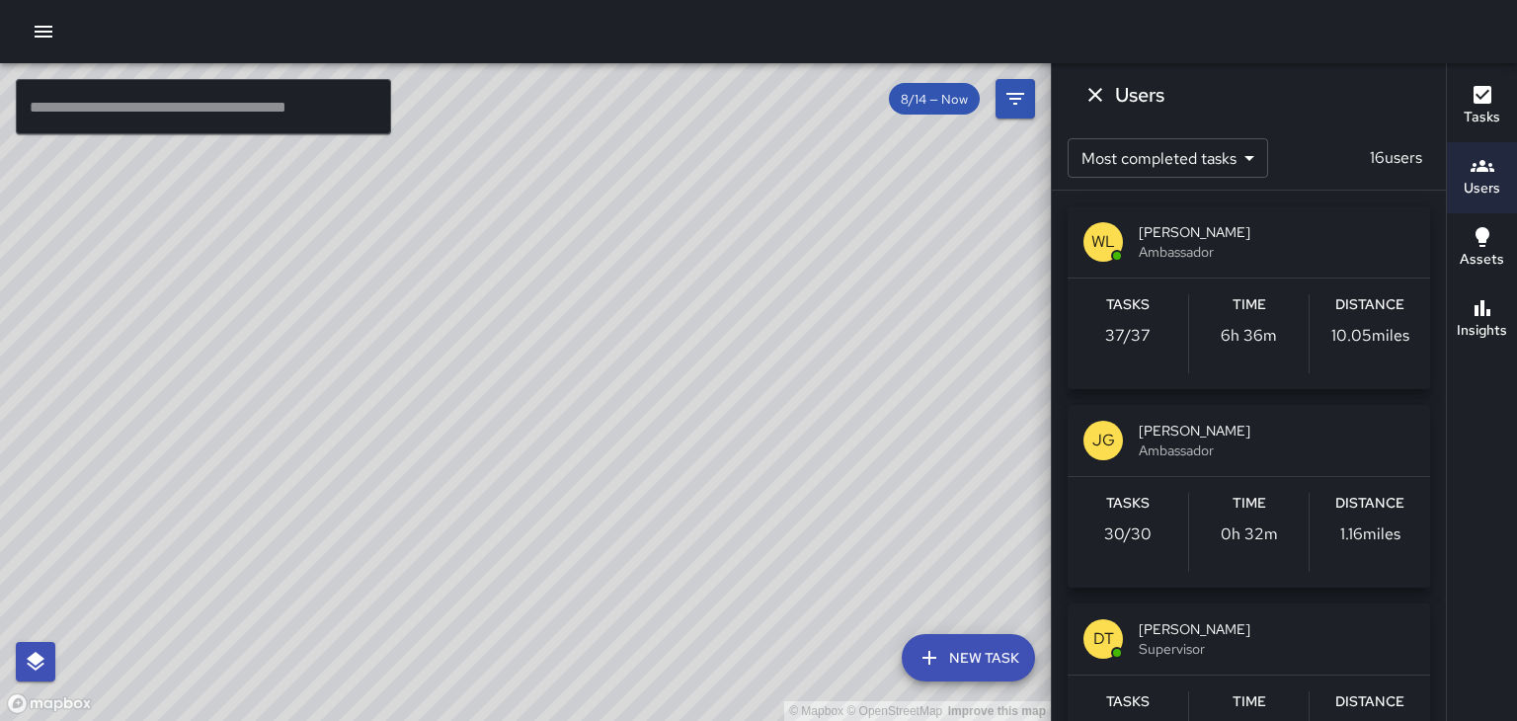
click at [1308, 442] on span "Ambassador" at bounding box center [1277, 450] width 276 height 20
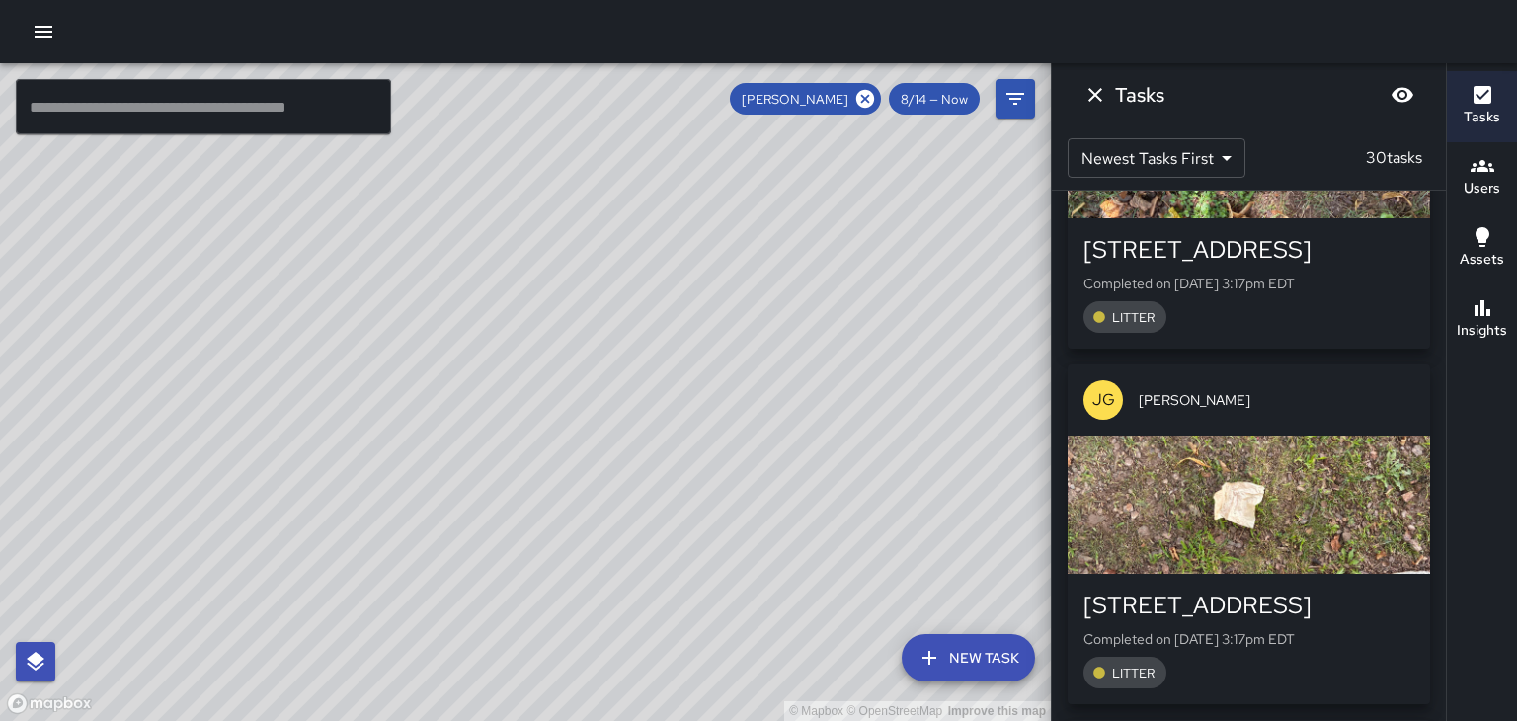
click at [1103, 97] on icon "Dismiss" at bounding box center [1095, 95] width 24 height 24
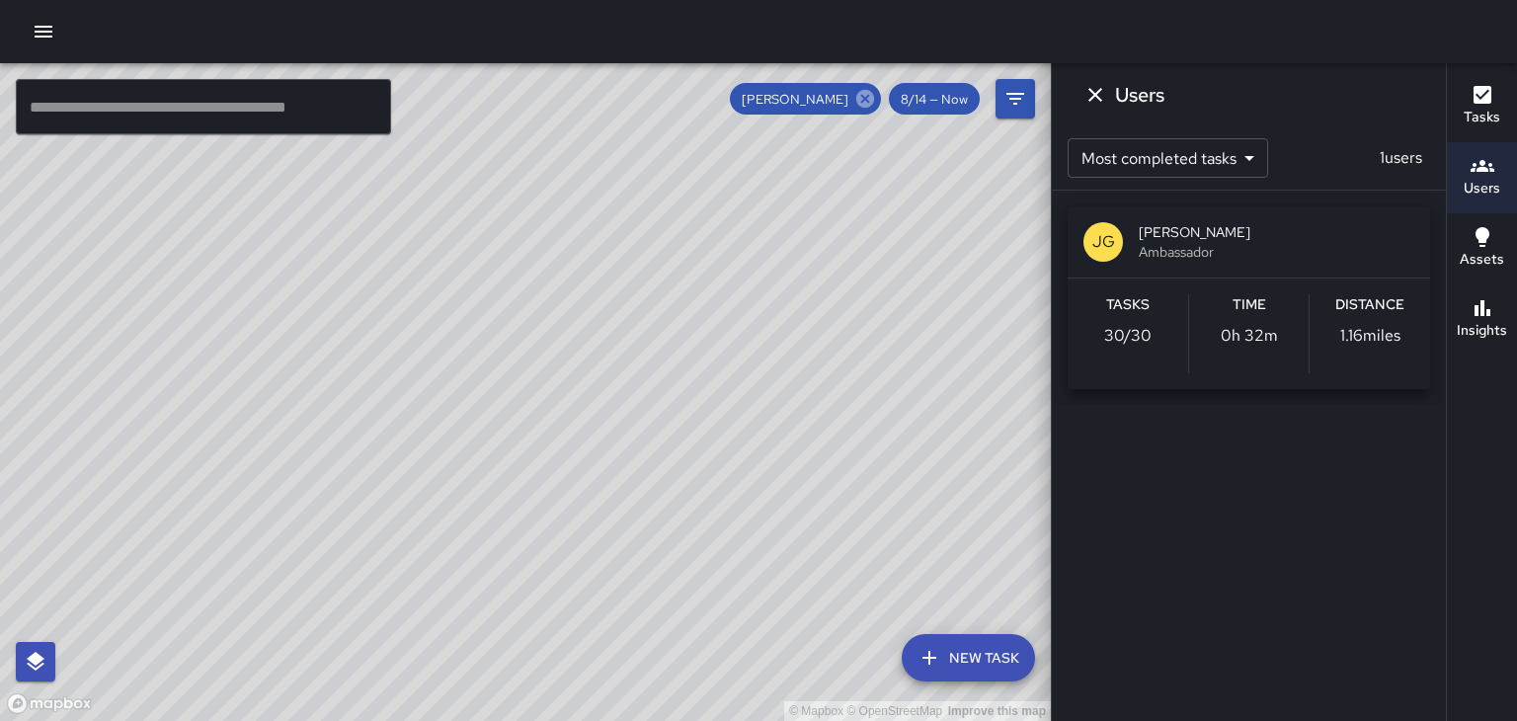
click at [861, 93] on icon at bounding box center [865, 99] width 18 height 18
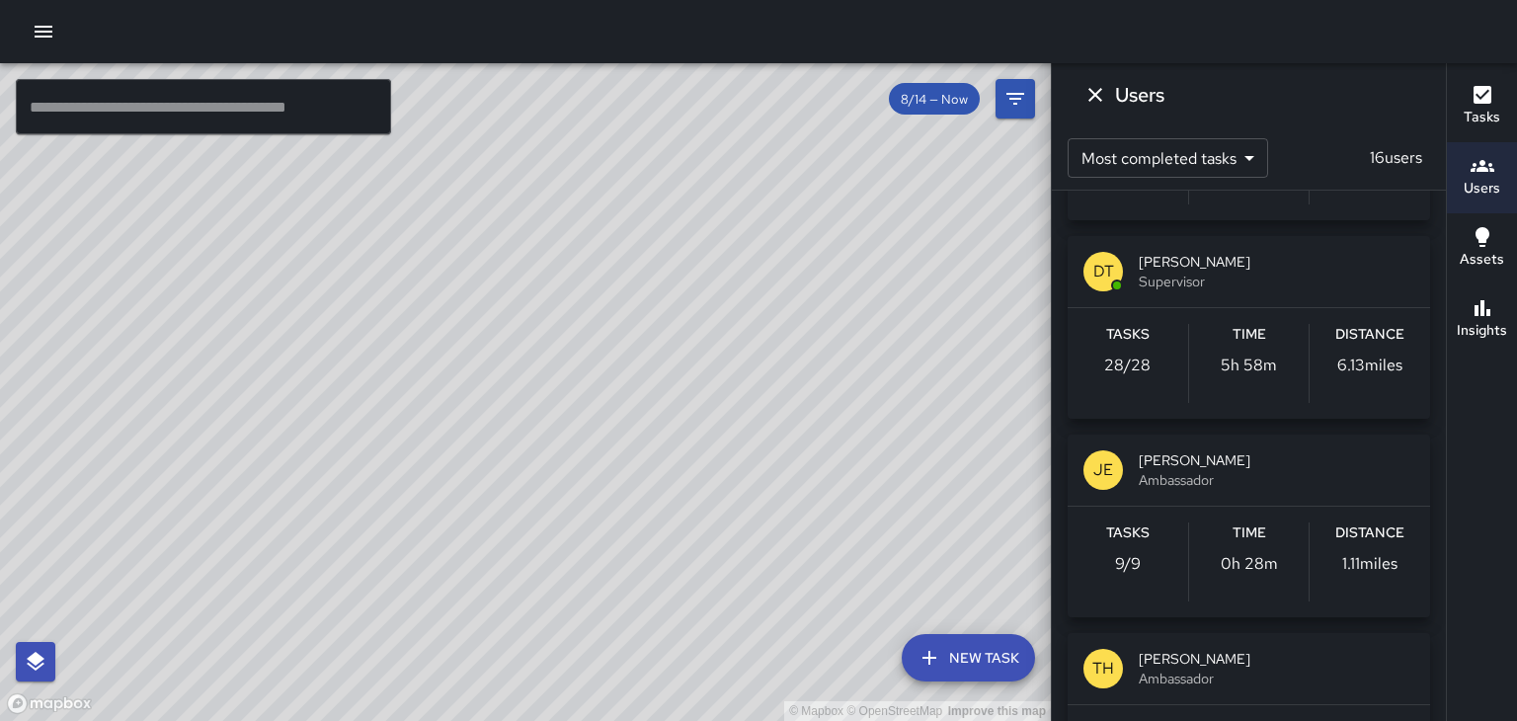
scroll to position [373, 0]
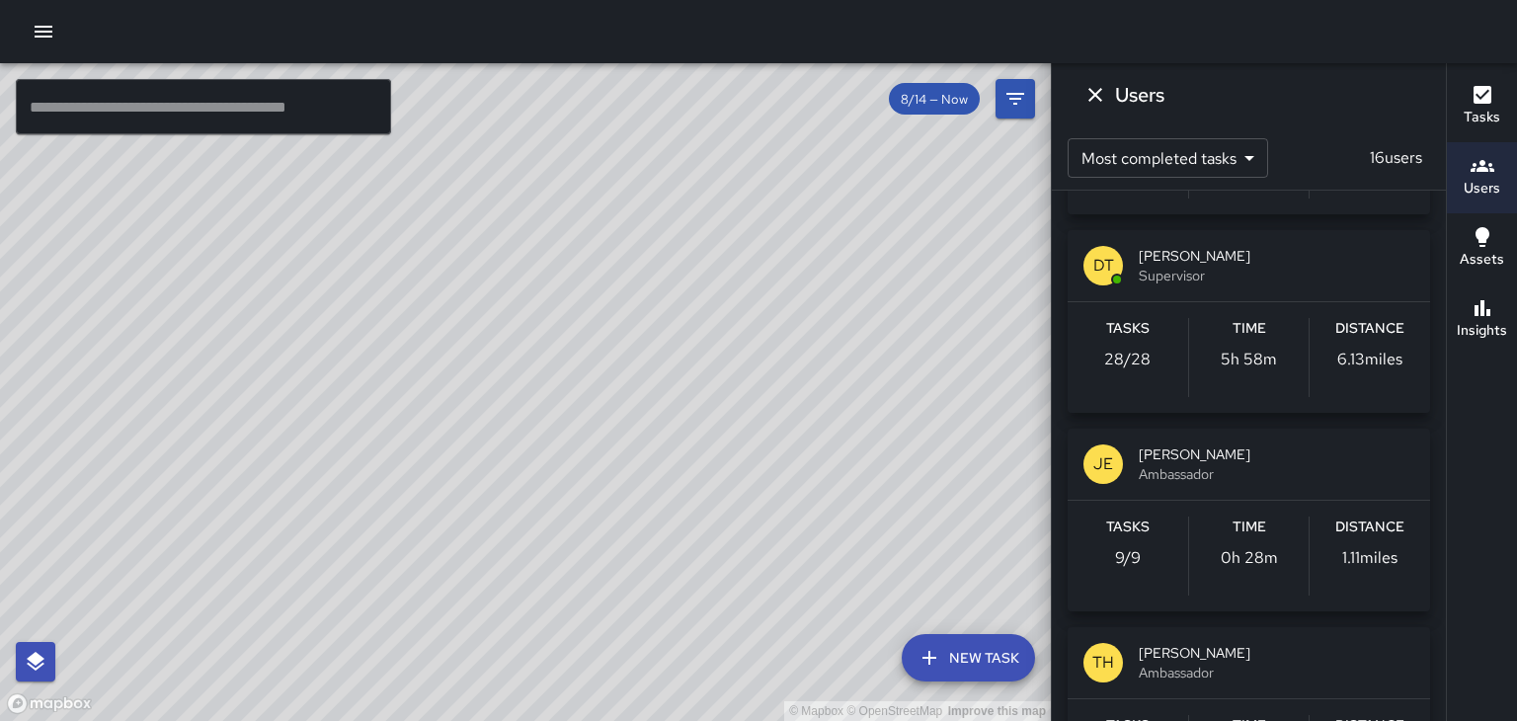
click at [1371, 457] on span "[PERSON_NAME]" at bounding box center [1277, 454] width 276 height 20
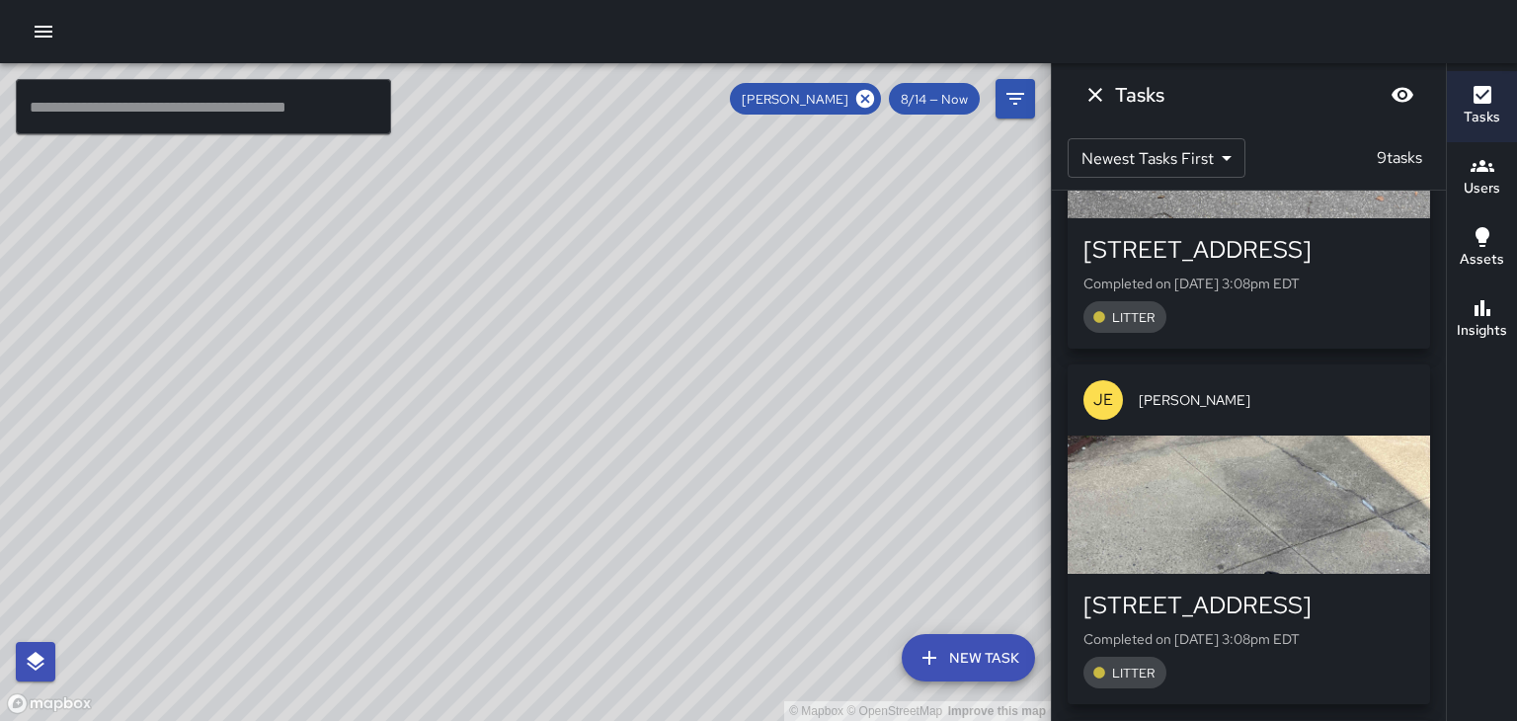
scroll to position [0, 0]
click at [1090, 94] on icon "Dismiss" at bounding box center [1095, 95] width 24 height 24
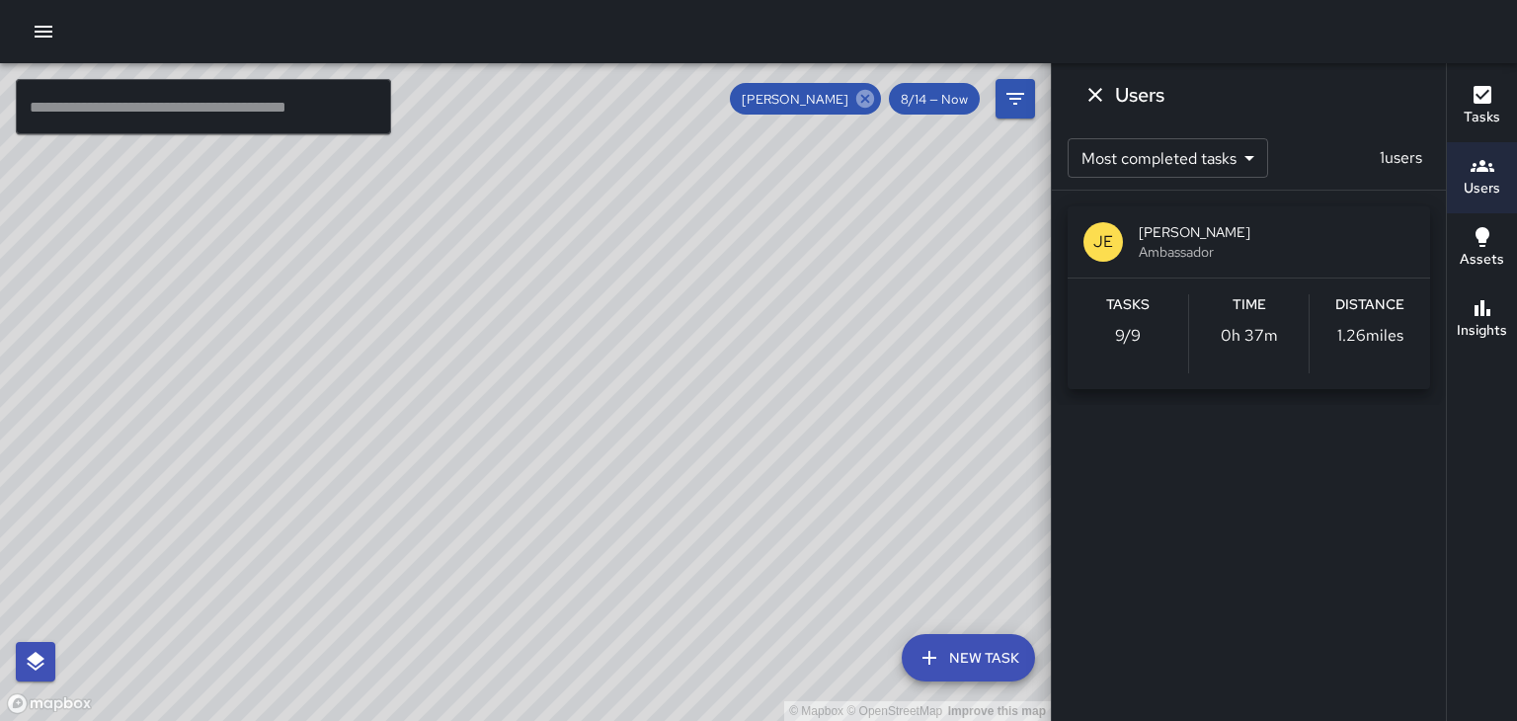
click at [861, 98] on icon at bounding box center [865, 99] width 18 height 18
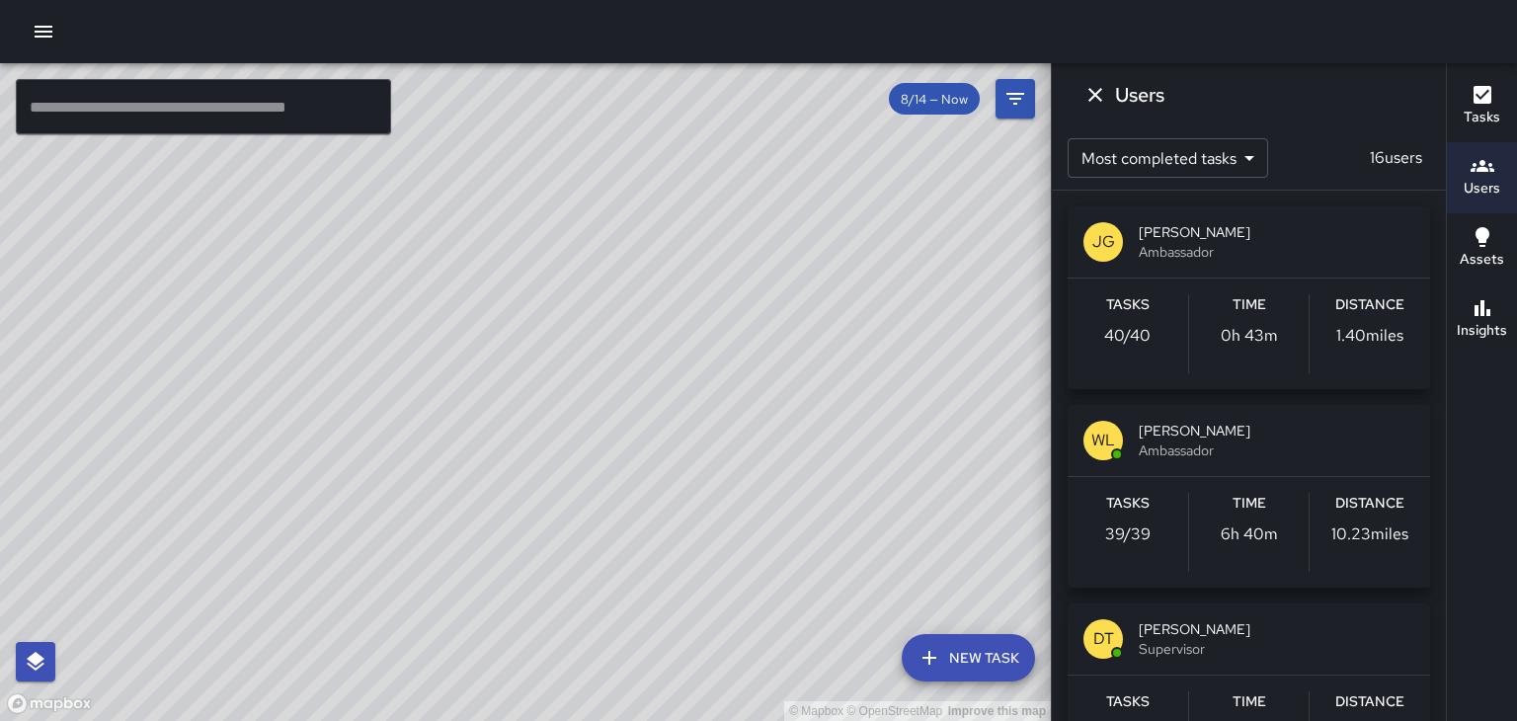
click at [1107, 89] on button "Dismiss" at bounding box center [1095, 95] width 40 height 40
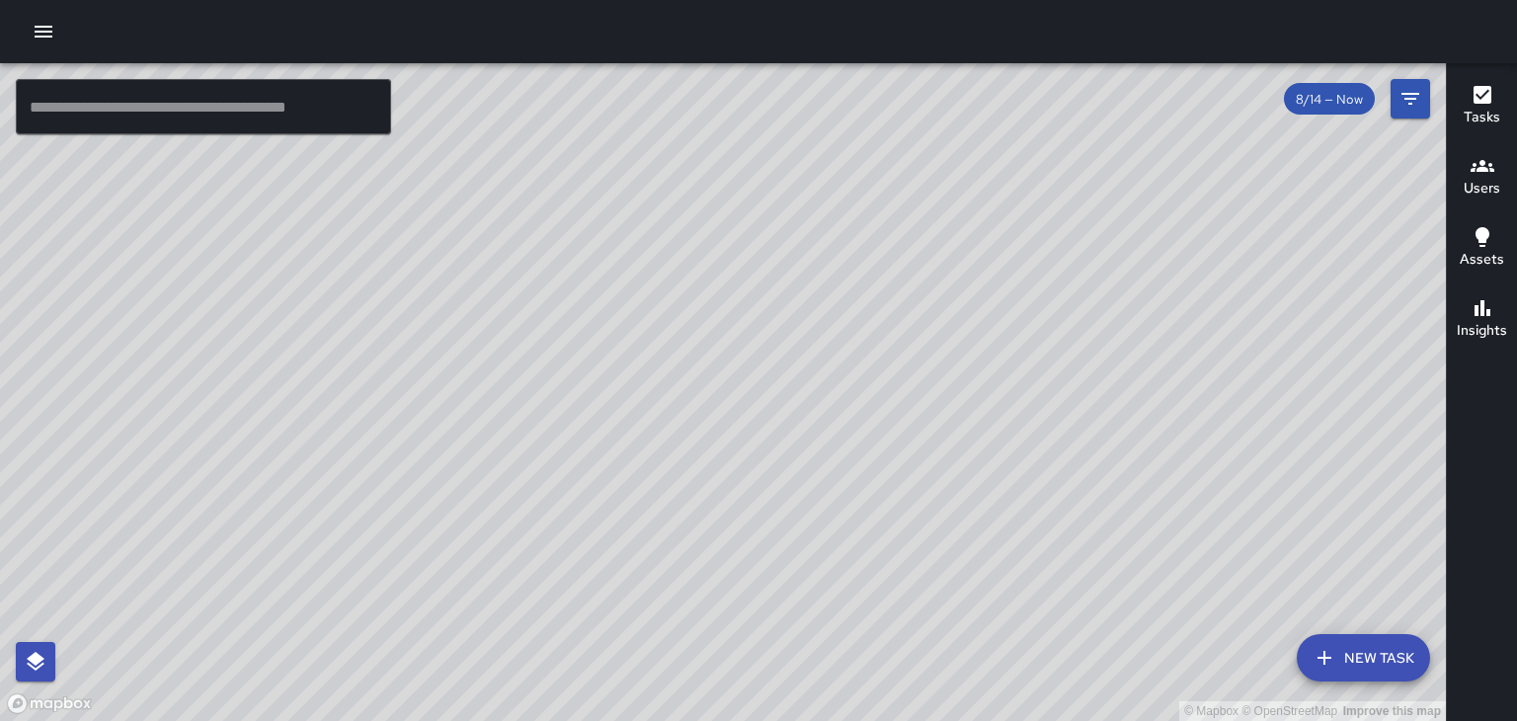
click at [600, 557] on div "© Mapbox © OpenStreetMap Improve this map" at bounding box center [723, 392] width 1446 height 658
click at [375, 308] on div "© Mapbox © OpenStreetMap Improve this map" at bounding box center [723, 392] width 1446 height 658
click at [39, 366] on div "© Mapbox © OpenStreetMap Improve this map" at bounding box center [723, 392] width 1446 height 658
click at [1118, 165] on div "© Mapbox © OpenStreetMap Improve this map" at bounding box center [723, 392] width 1446 height 658
click at [1181, 249] on div "© Mapbox © OpenStreetMap Improve this map" at bounding box center [723, 392] width 1446 height 658
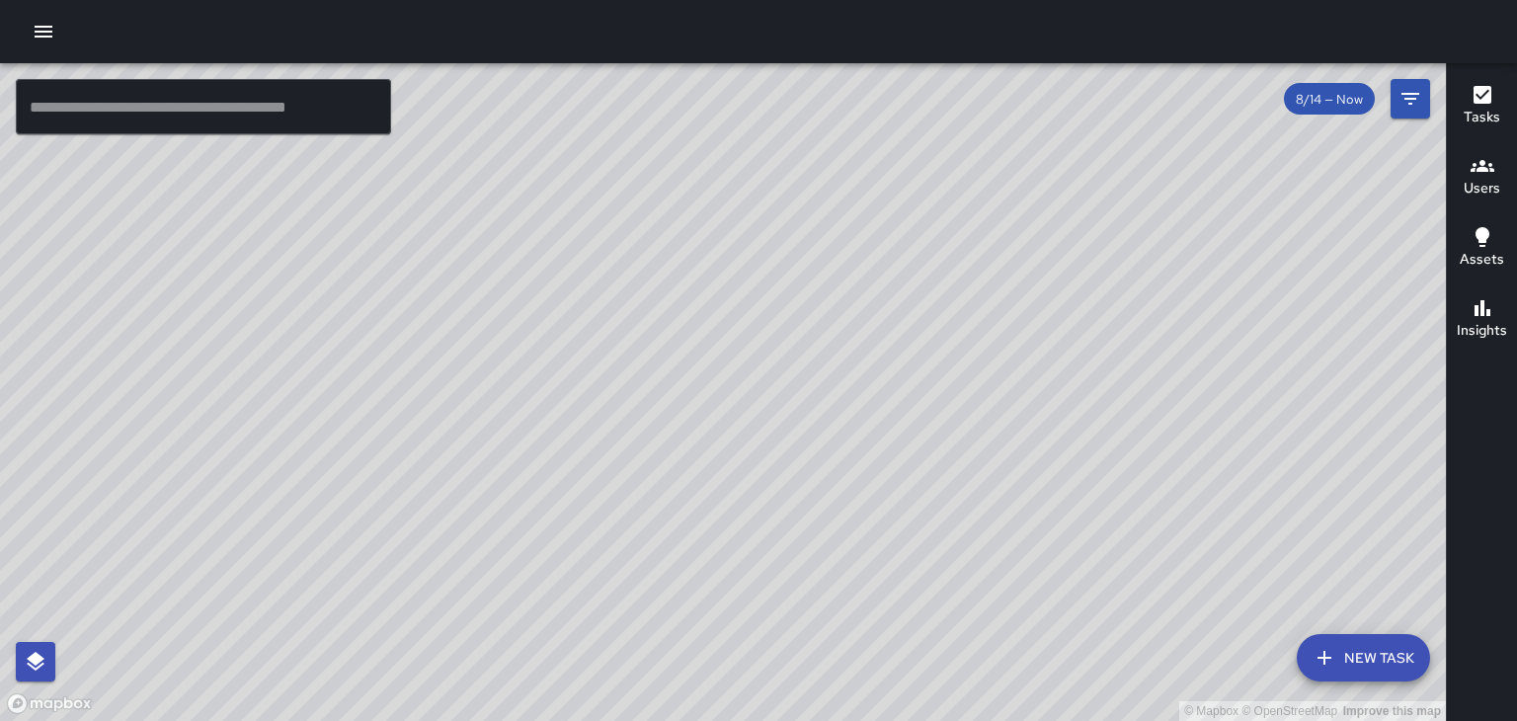
click at [1161, 276] on div "© Mapbox © OpenStreetMap Improve this map" at bounding box center [723, 392] width 1446 height 658
click at [1473, 179] on h6 "Users" at bounding box center [1482, 189] width 37 height 22
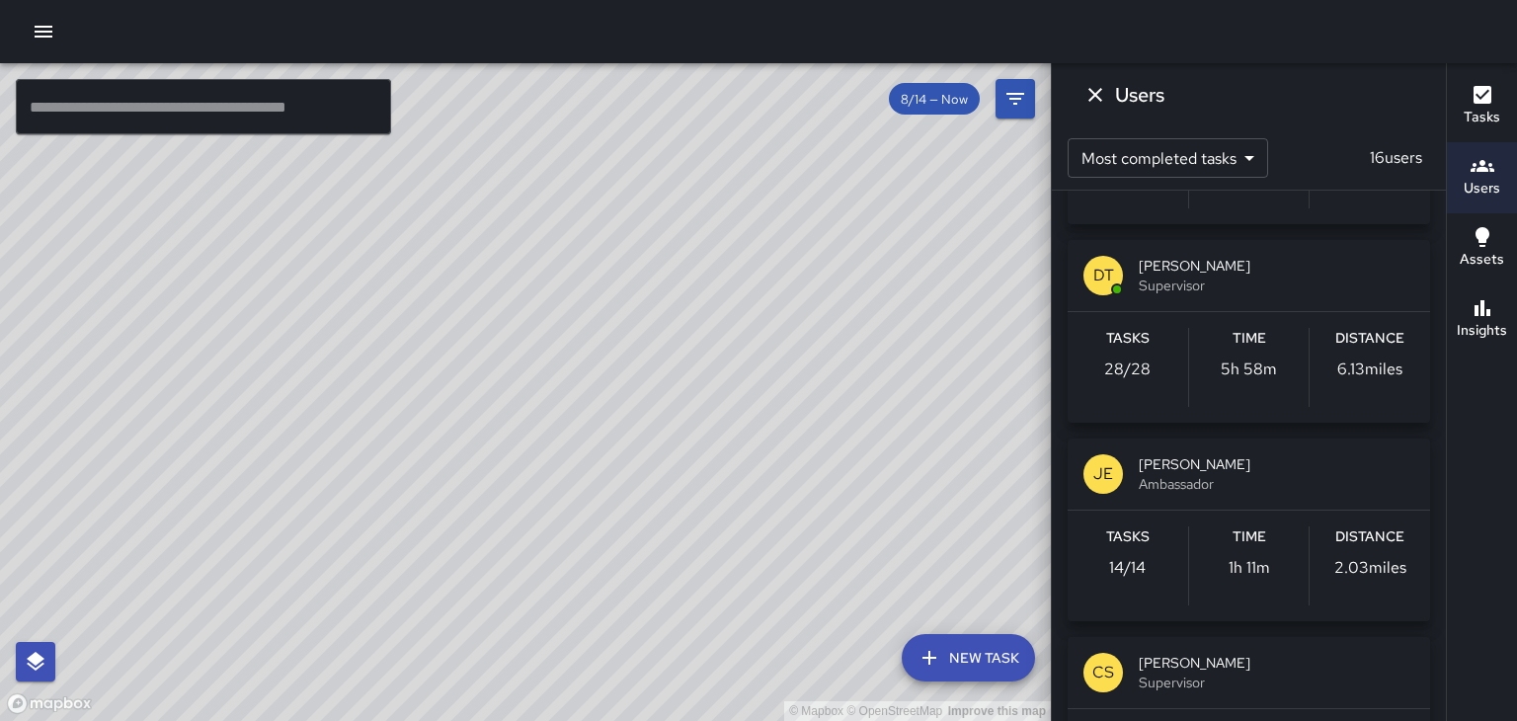
scroll to position [364, 0]
click at [1238, 475] on span "Ambassador" at bounding box center [1277, 483] width 276 height 20
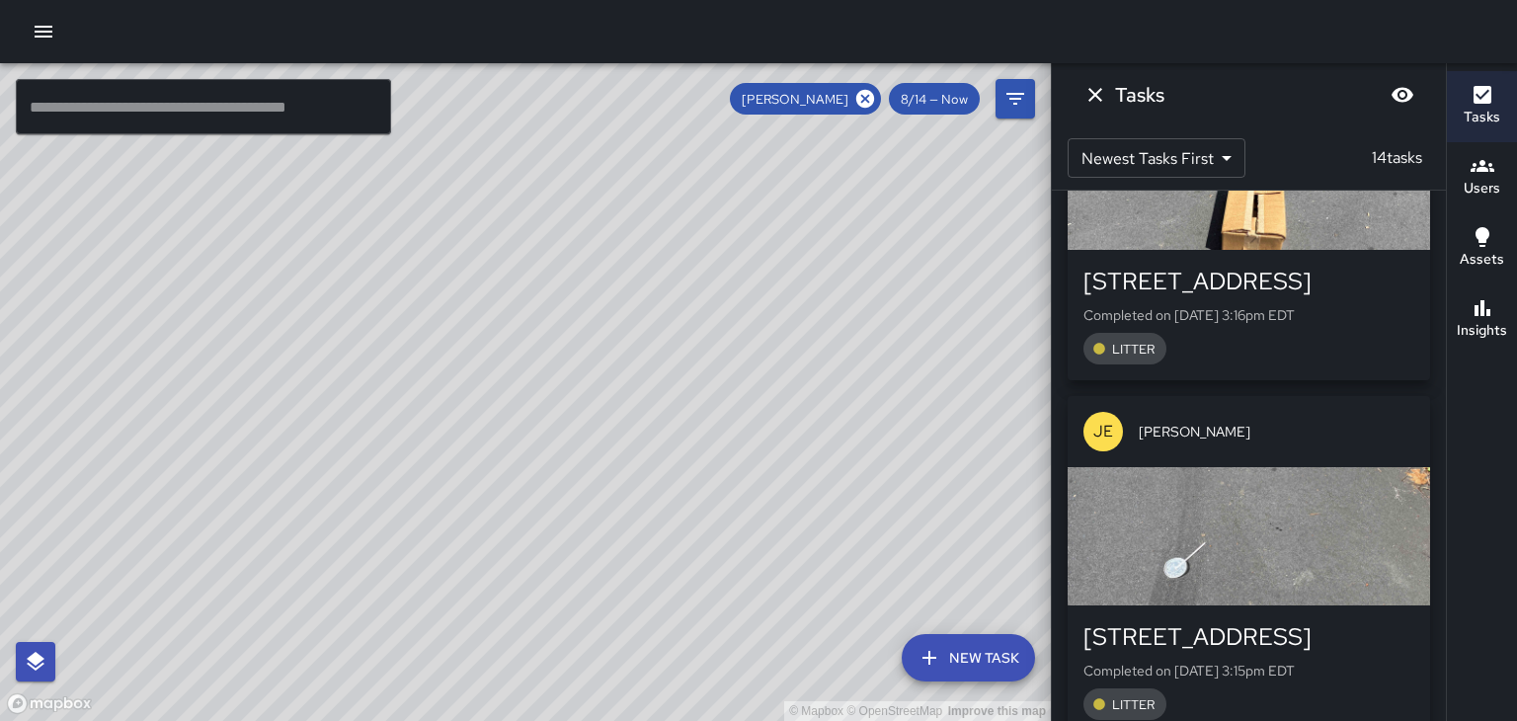
scroll to position [0, 0]
click at [861, 97] on icon at bounding box center [865, 99] width 18 height 18
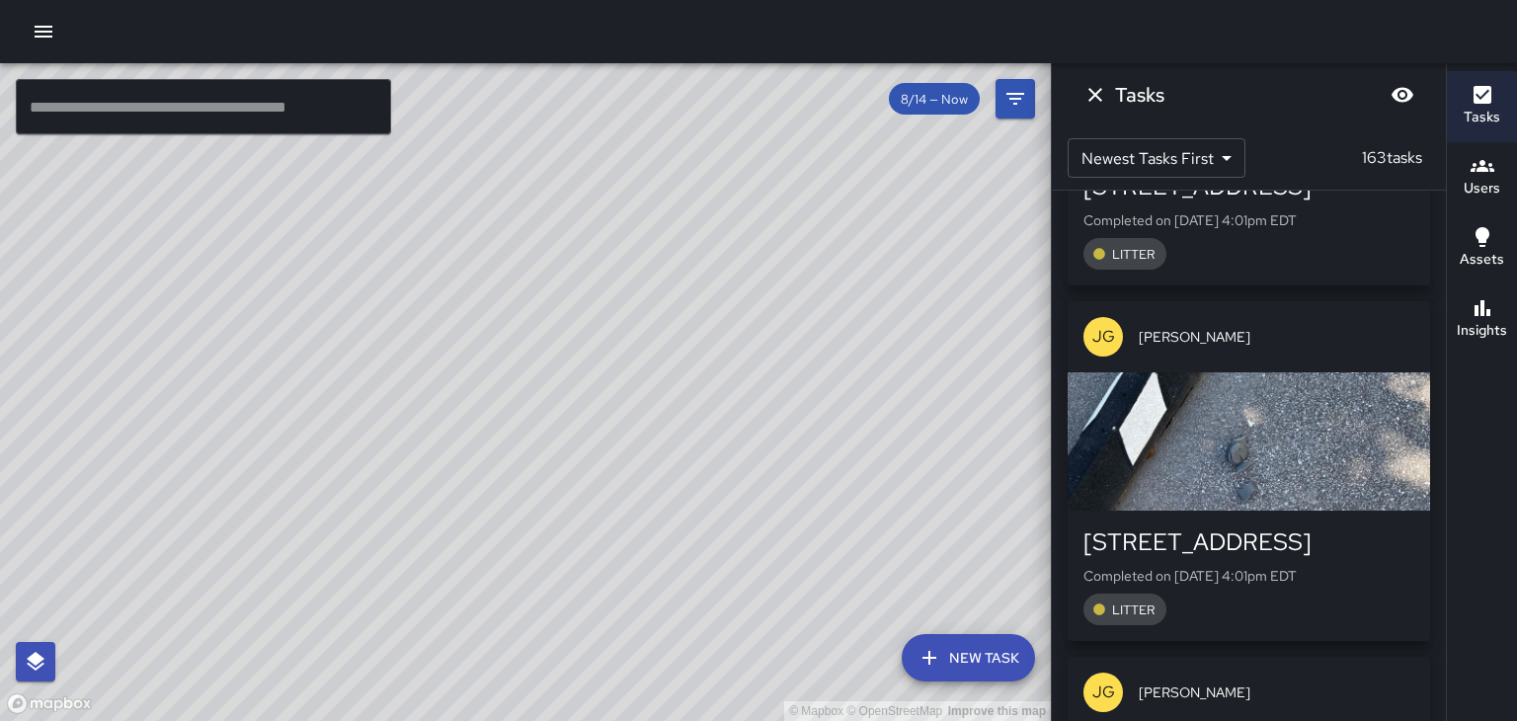
click at [1481, 190] on h6 "Users" at bounding box center [1482, 189] width 37 height 22
